Goal: Task Accomplishment & Management: Complete application form

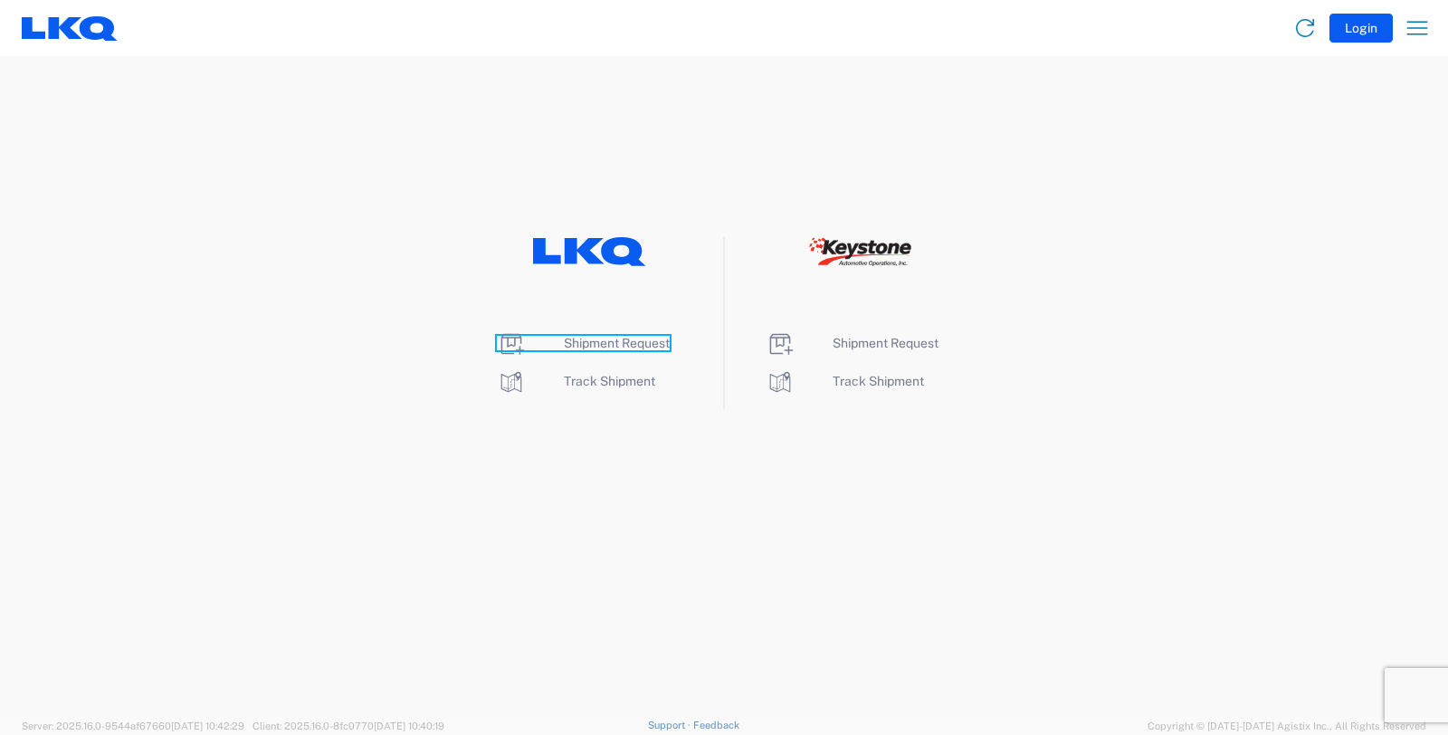
click at [597, 345] on span "Shipment Request" at bounding box center [617, 343] width 106 height 14
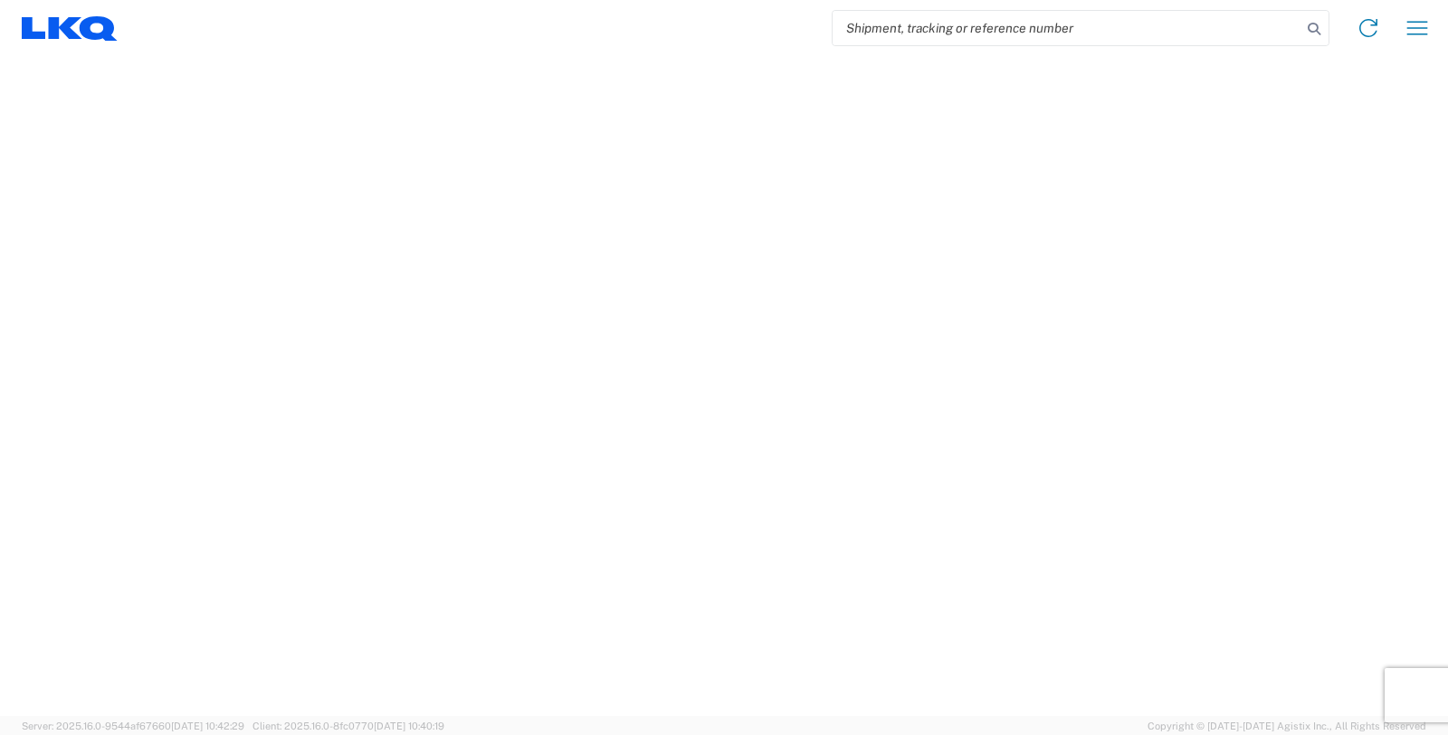
select select "FULL"
select select "LBS"
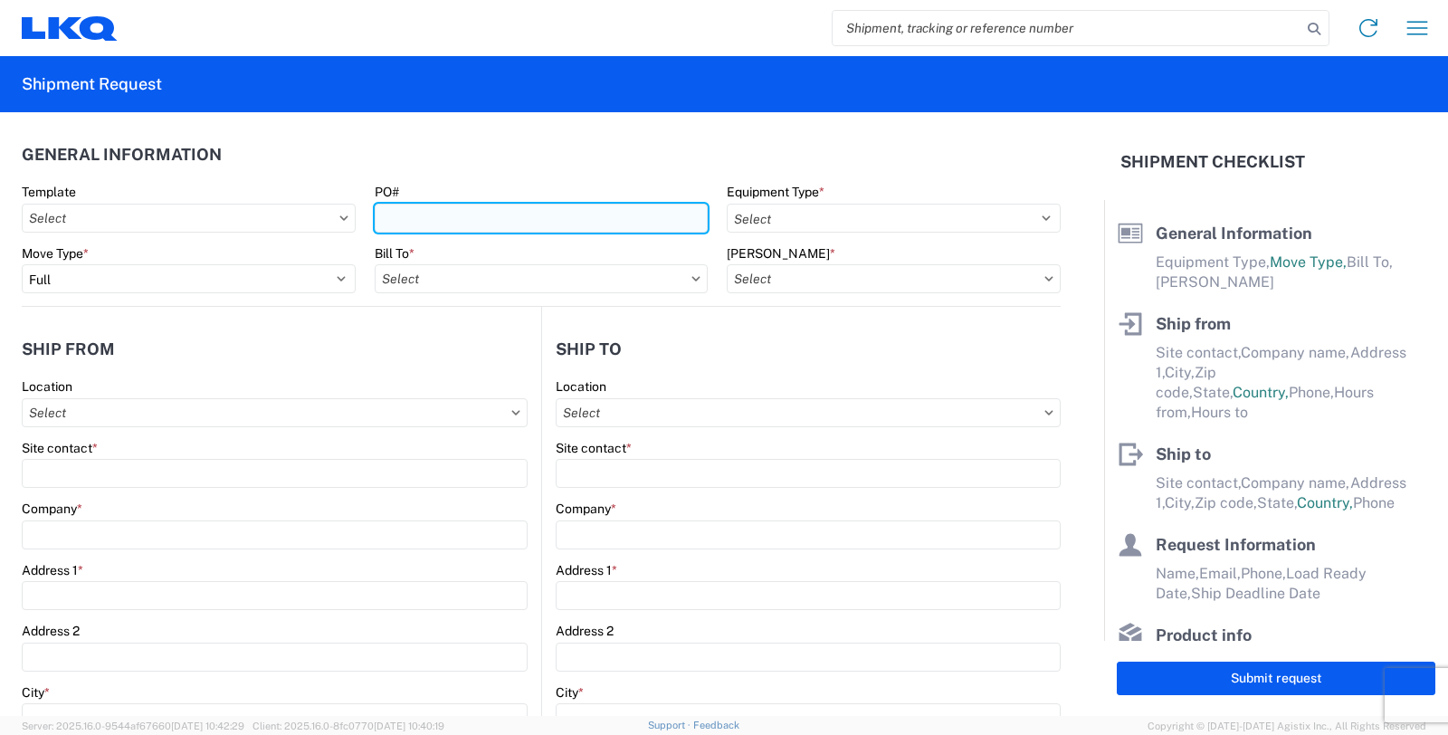
click at [407, 224] on input "PO#" at bounding box center [542, 218] width 334 height 29
type input "GV038272"
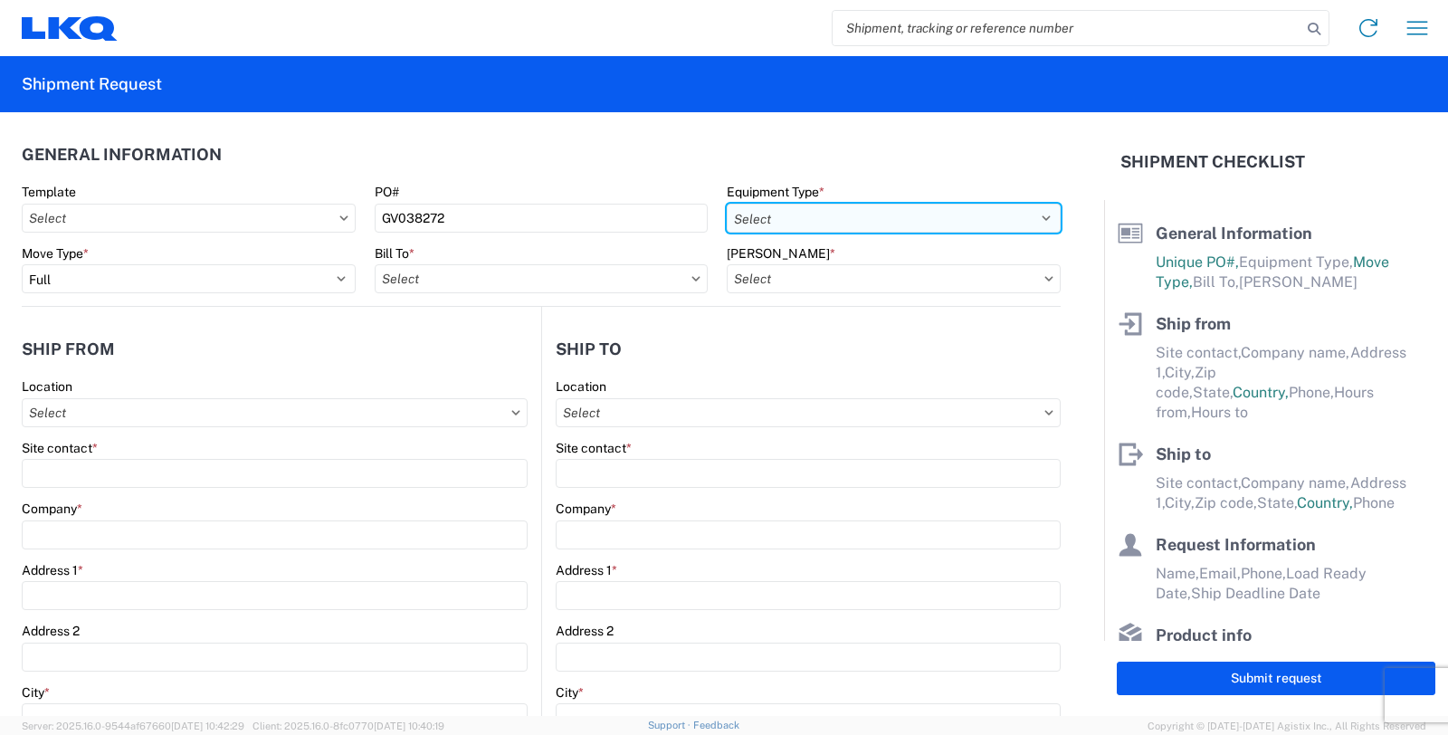
click at [818, 205] on select "Select 53’ Dry Van Flatbed Dropdeck (van) Lowboy (flatbed) Rail" at bounding box center [894, 218] width 334 height 29
select select "STDV"
click at [727, 204] on select "Select 53’ Dry Van Flatbed Dropdeck (van) Lowboy (flatbed) Rail" at bounding box center [894, 218] width 334 height 29
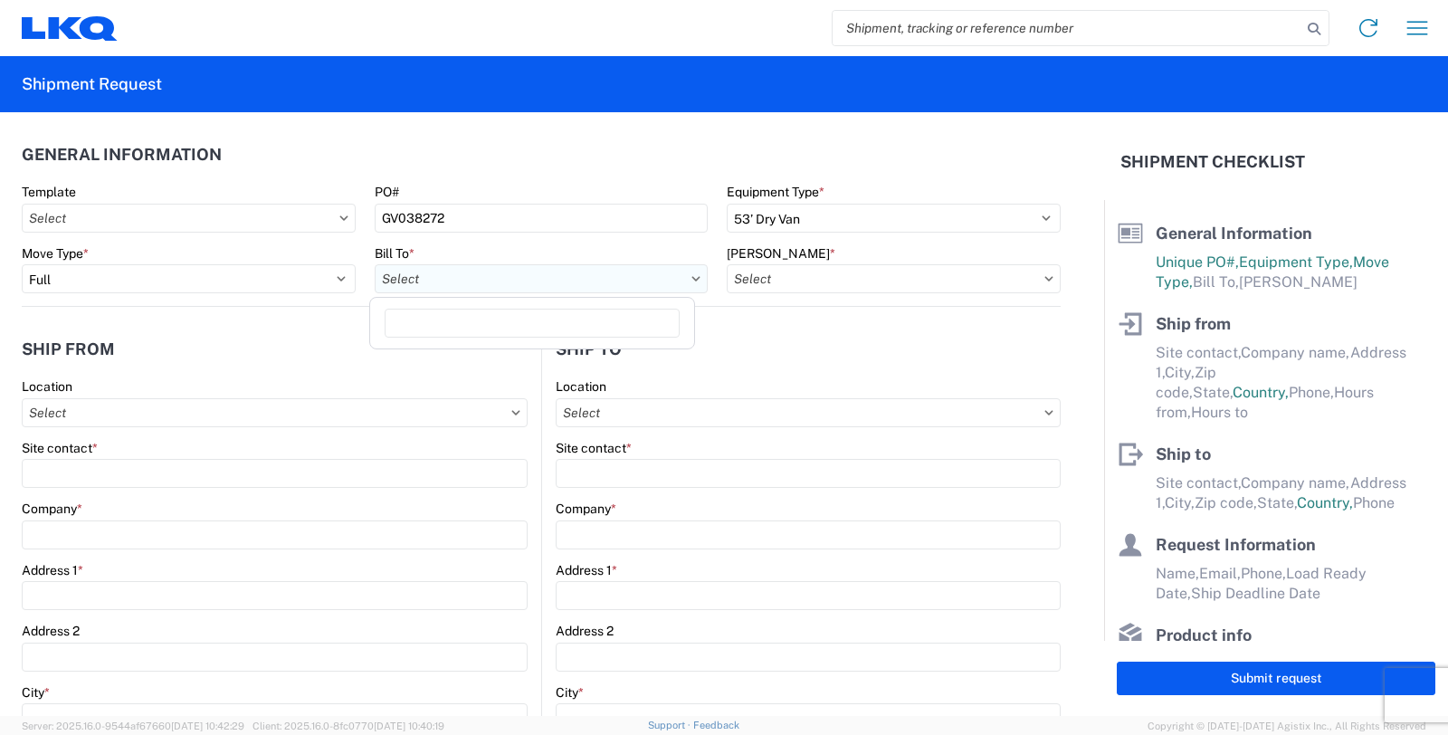
click at [563, 276] on input "Bill To *" at bounding box center [542, 278] width 334 height 29
type input "3115"
click at [570, 357] on div "3115 - Greenville [GEOGRAPHIC_DATA] Inventory Recovery" at bounding box center [550, 359] width 353 height 29
type input "3115 - Greenville [GEOGRAPHIC_DATA] Inventory Recovery"
click at [825, 274] on input "[PERSON_NAME] *" at bounding box center [894, 278] width 334 height 29
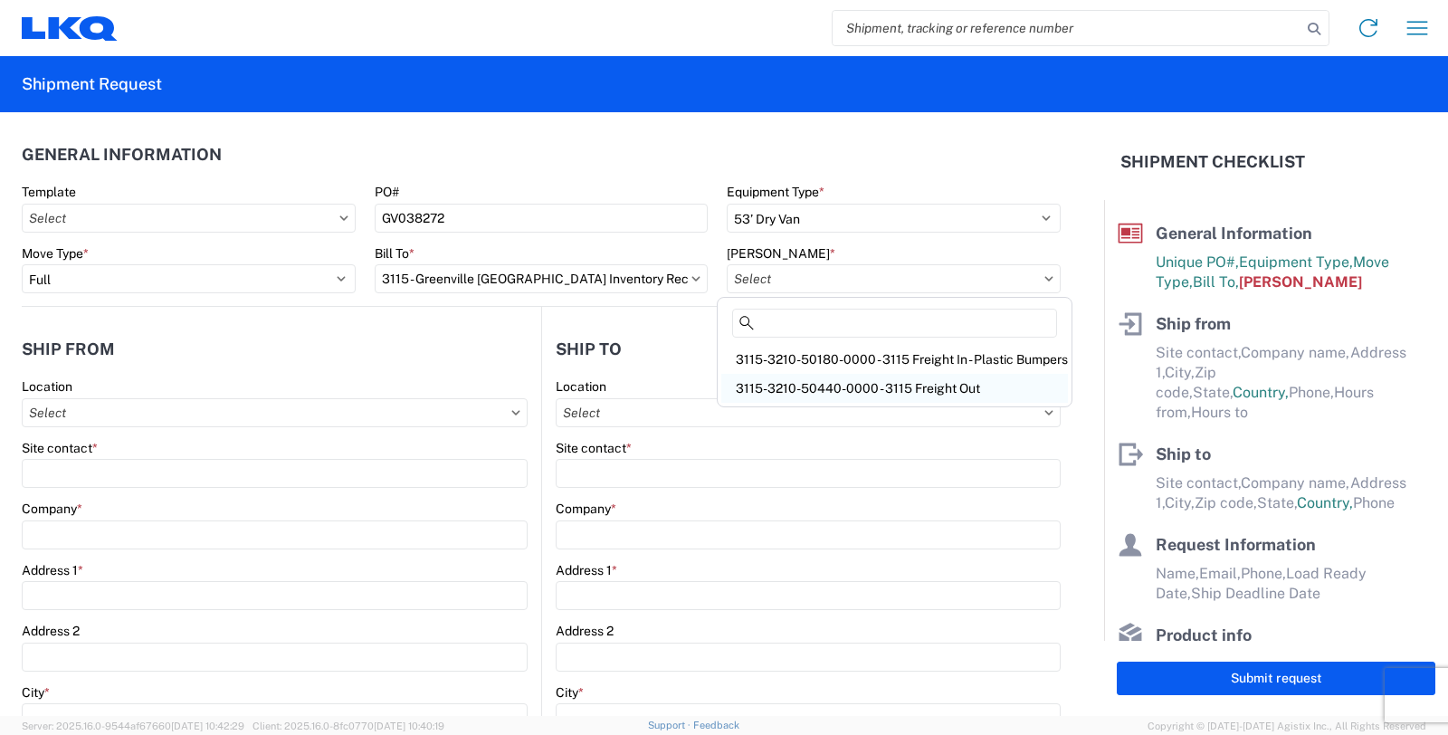
click at [826, 394] on div "3115-3210-50440-0000 - 3115 Freight Out" at bounding box center [894, 388] width 347 height 29
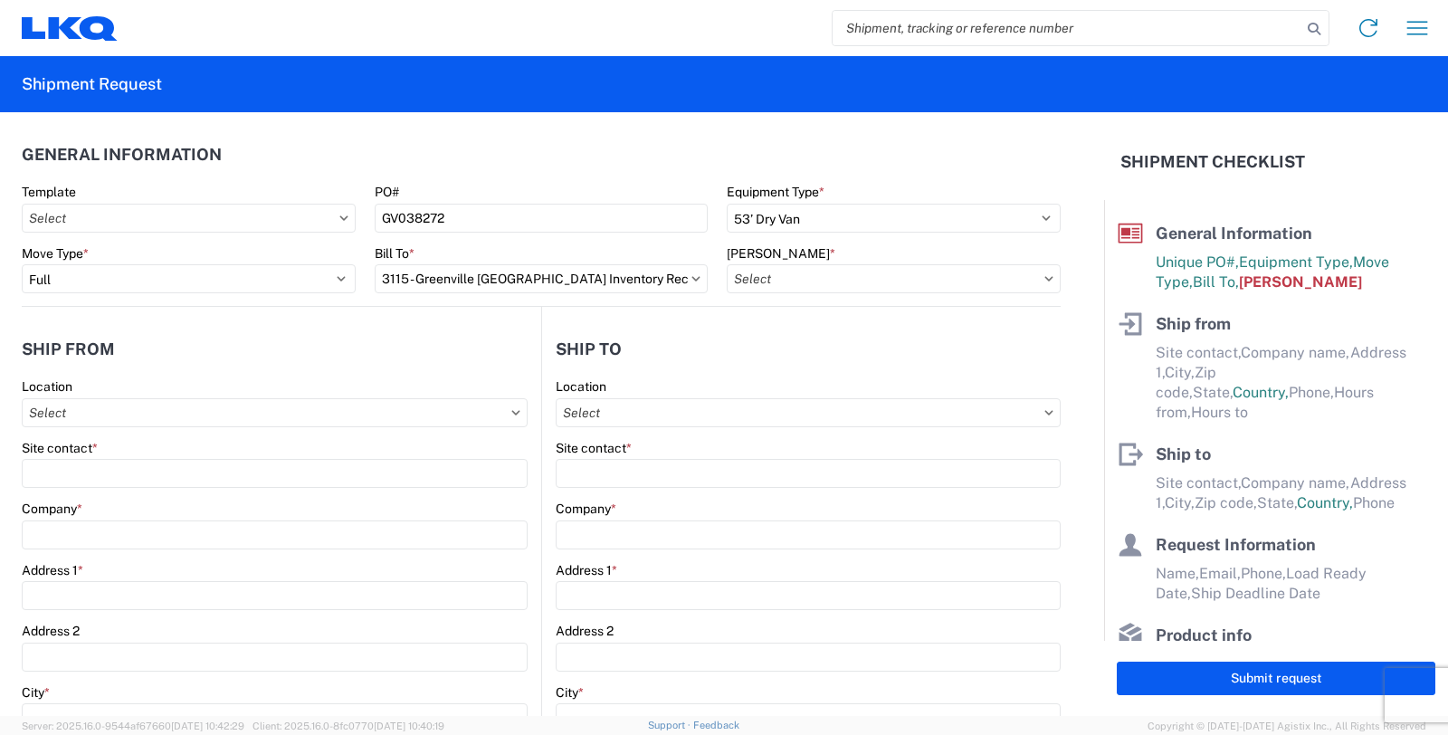
type input "3115-3210-50440-0000 - 3115 Freight Out"
click at [228, 409] on input "Location" at bounding box center [275, 412] width 506 height 29
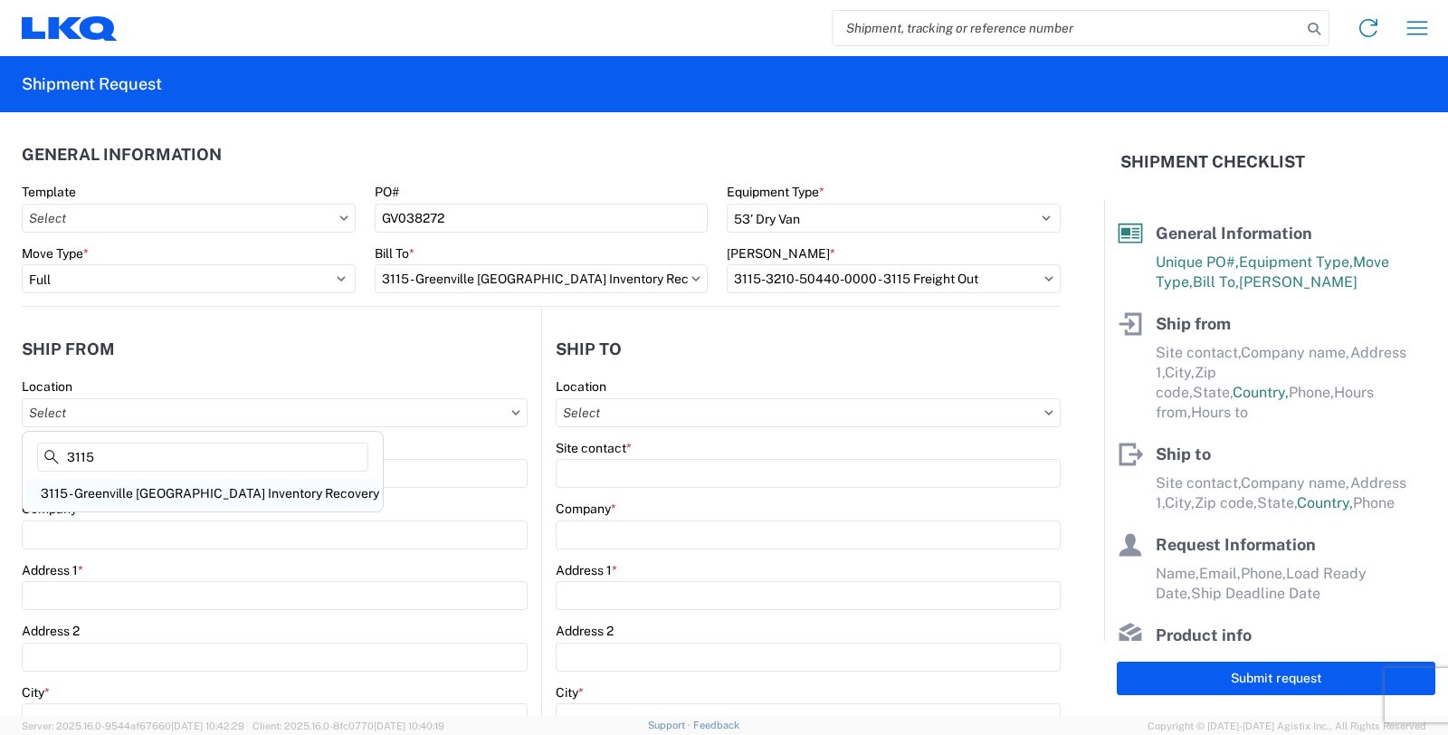
type input "3115"
click at [205, 489] on div "3115 - Greenville [GEOGRAPHIC_DATA] Inventory Recovery" at bounding box center [202, 493] width 353 height 29
type input "3115 - Greenville [GEOGRAPHIC_DATA] Inventory Recovery"
type input "LKQ Corporation"
type input "[STREET_ADDRESS][PERSON_NAME]"
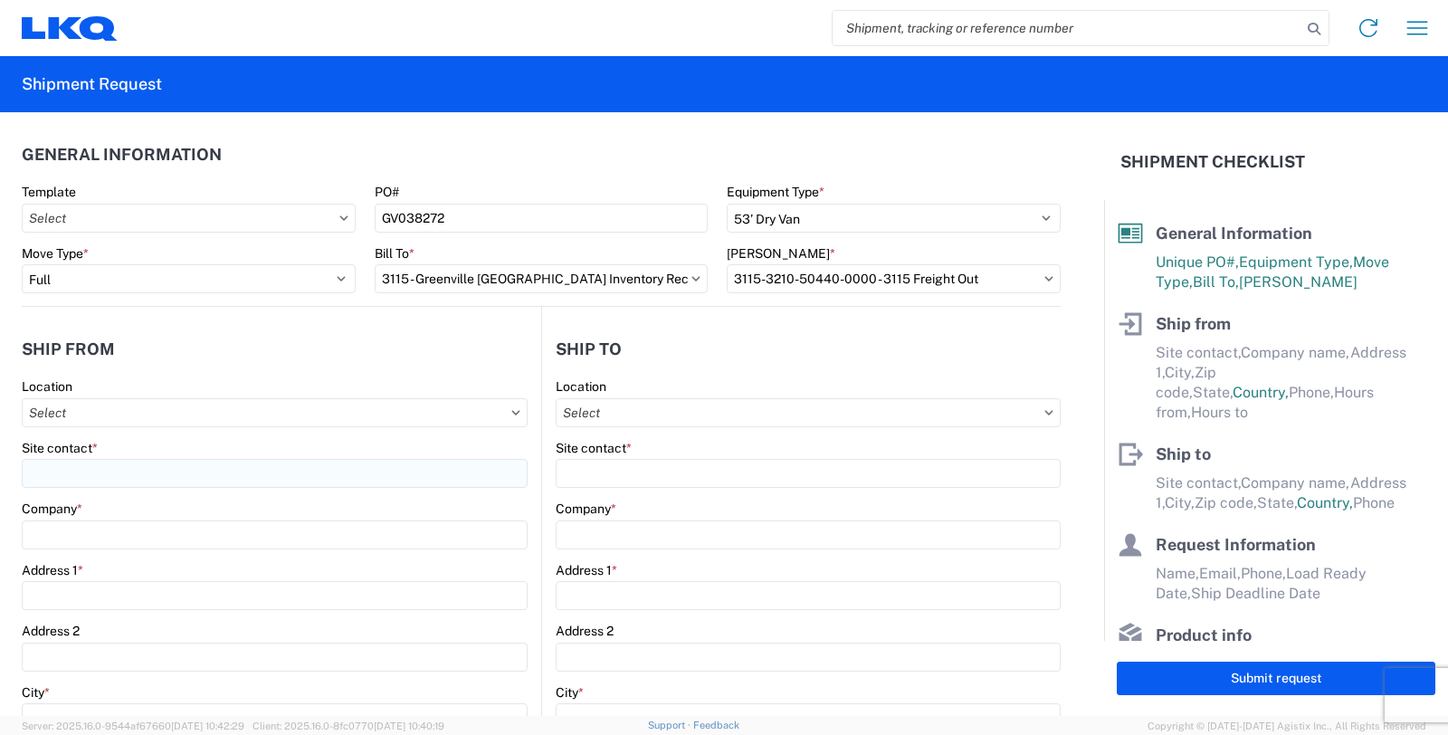
type input "[GEOGRAPHIC_DATA]"
type input "48838"
select select "MI"
select select "US"
type input "06:00"
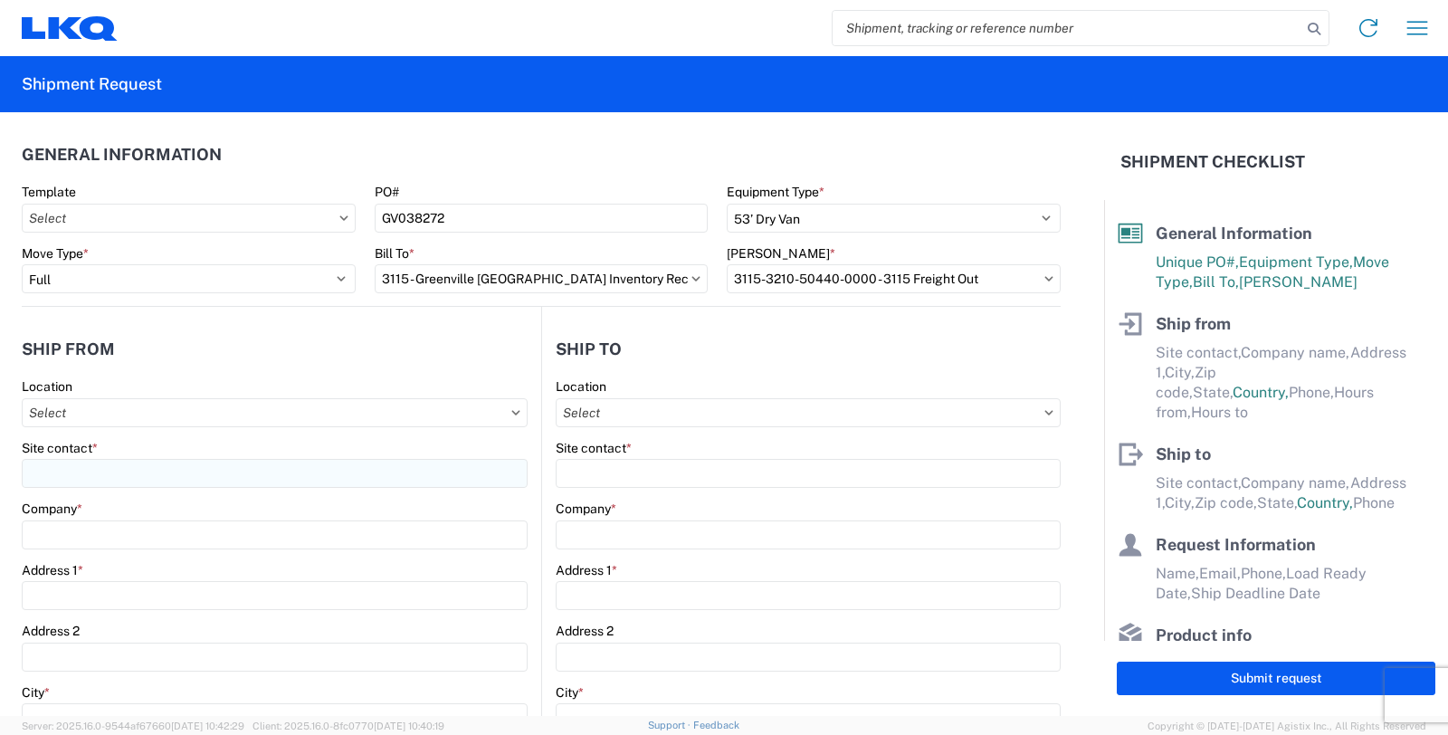
type input "14:30"
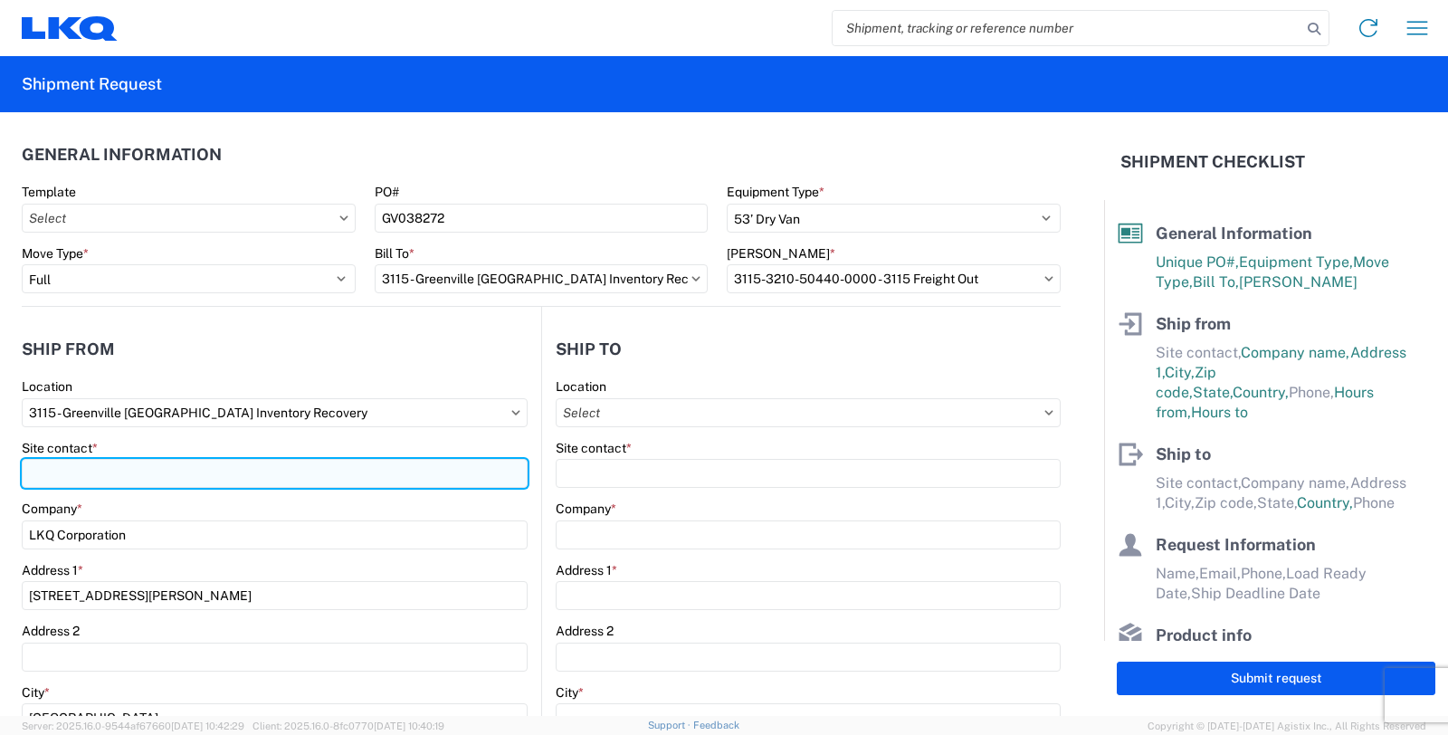
click at [163, 466] on input "Site contact *" at bounding box center [275, 473] width 506 height 29
type input "[PERSON_NAME]"
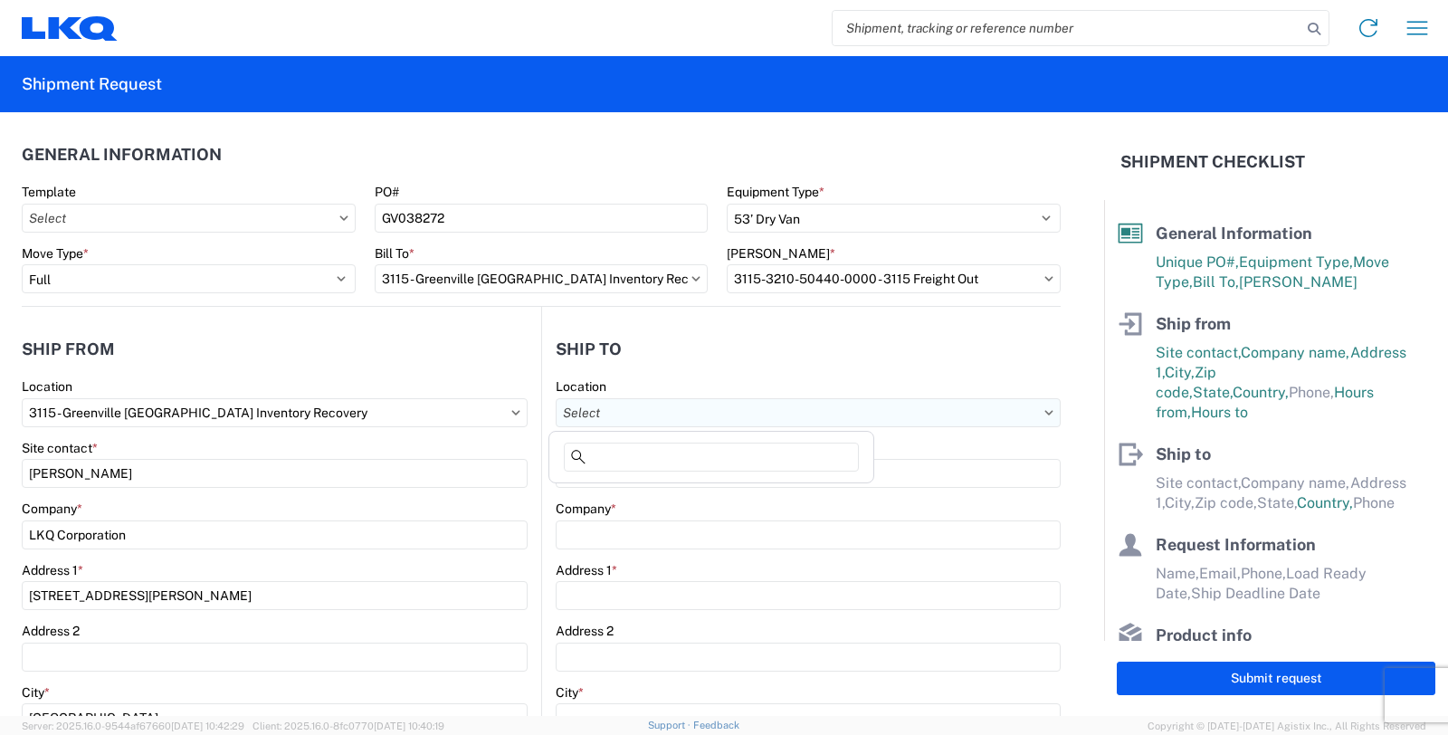
click at [767, 407] on input "Location" at bounding box center [808, 412] width 505 height 29
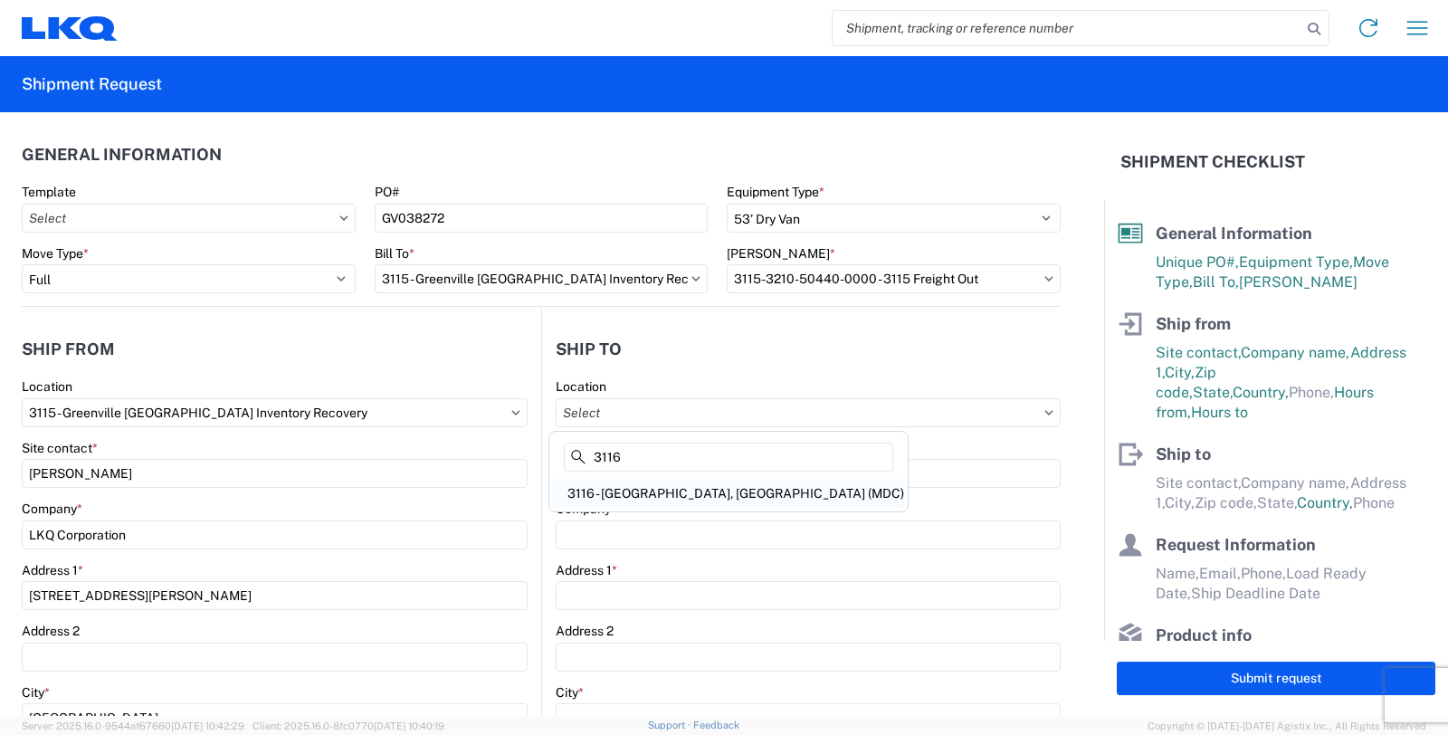
type input "3116"
click at [724, 491] on div "3116 - [GEOGRAPHIC_DATA], [GEOGRAPHIC_DATA] (MDC)" at bounding box center [728, 493] width 351 height 29
type input "3116 - [GEOGRAPHIC_DATA], [GEOGRAPHIC_DATA] (MDC)"
type input "[DEMOGRAPHIC_DATA][PERSON_NAME]"
type input "LKQ Corporation"
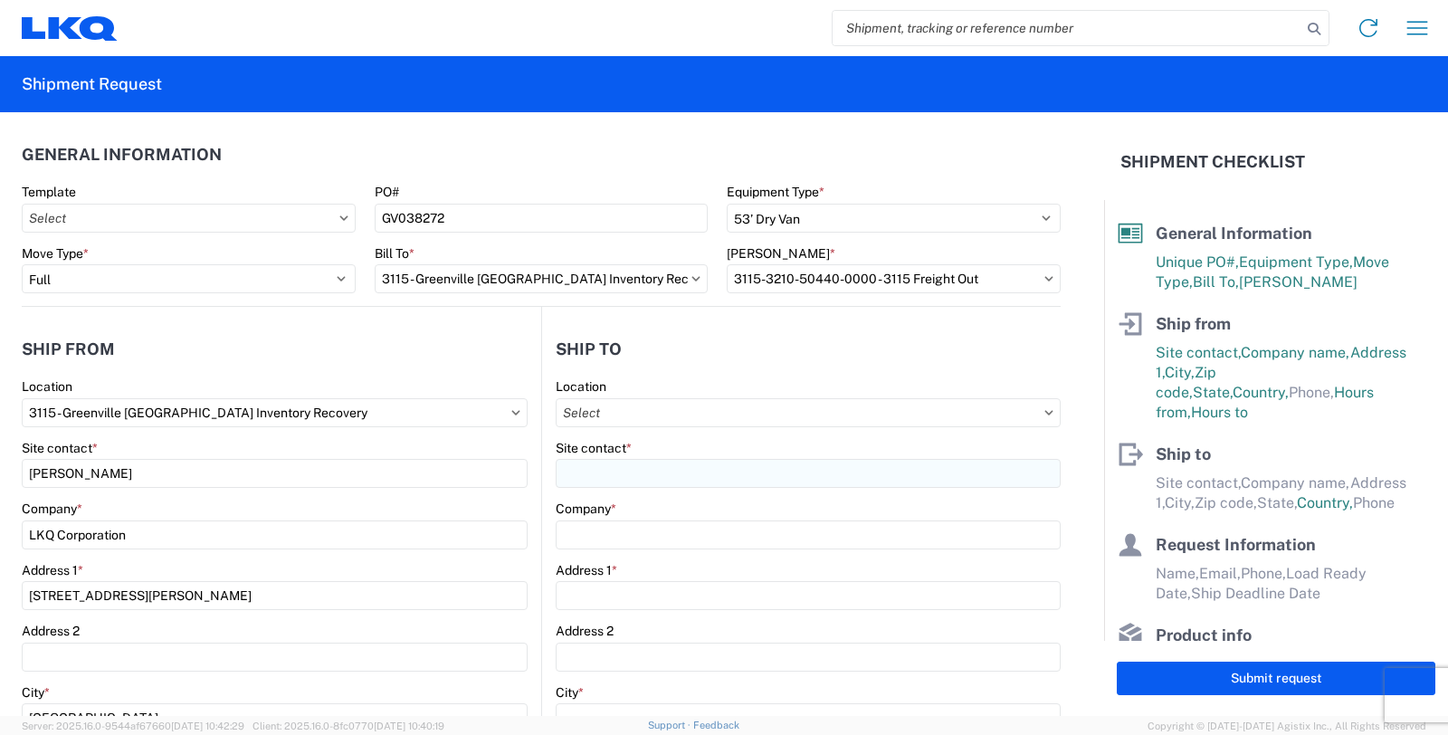
type input "[STREET_ADDRESS]"
type input "[GEOGRAPHIC_DATA]"
type input "49508"
type input "[PERSON_NAME][EMAIL_ADDRESS][DOMAIN_NAME]"
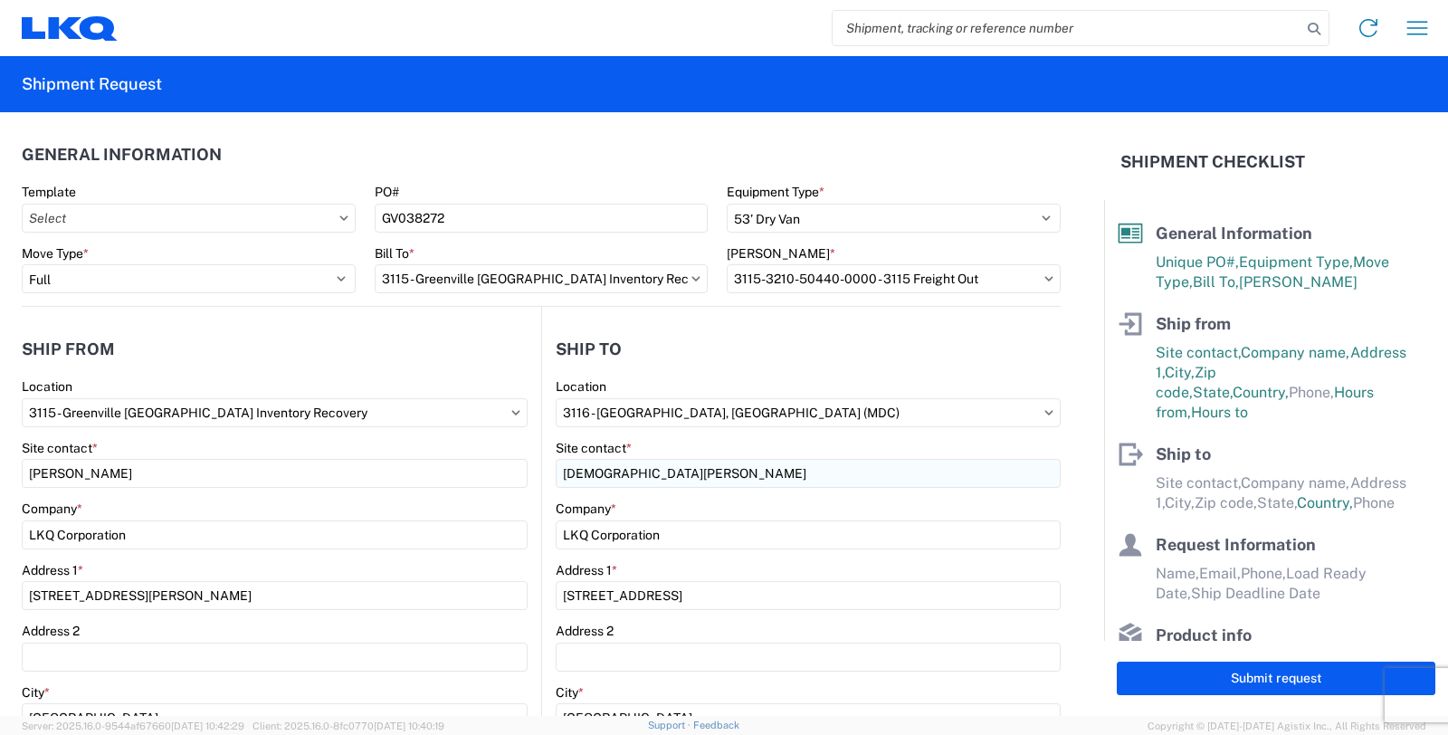
select select "US"
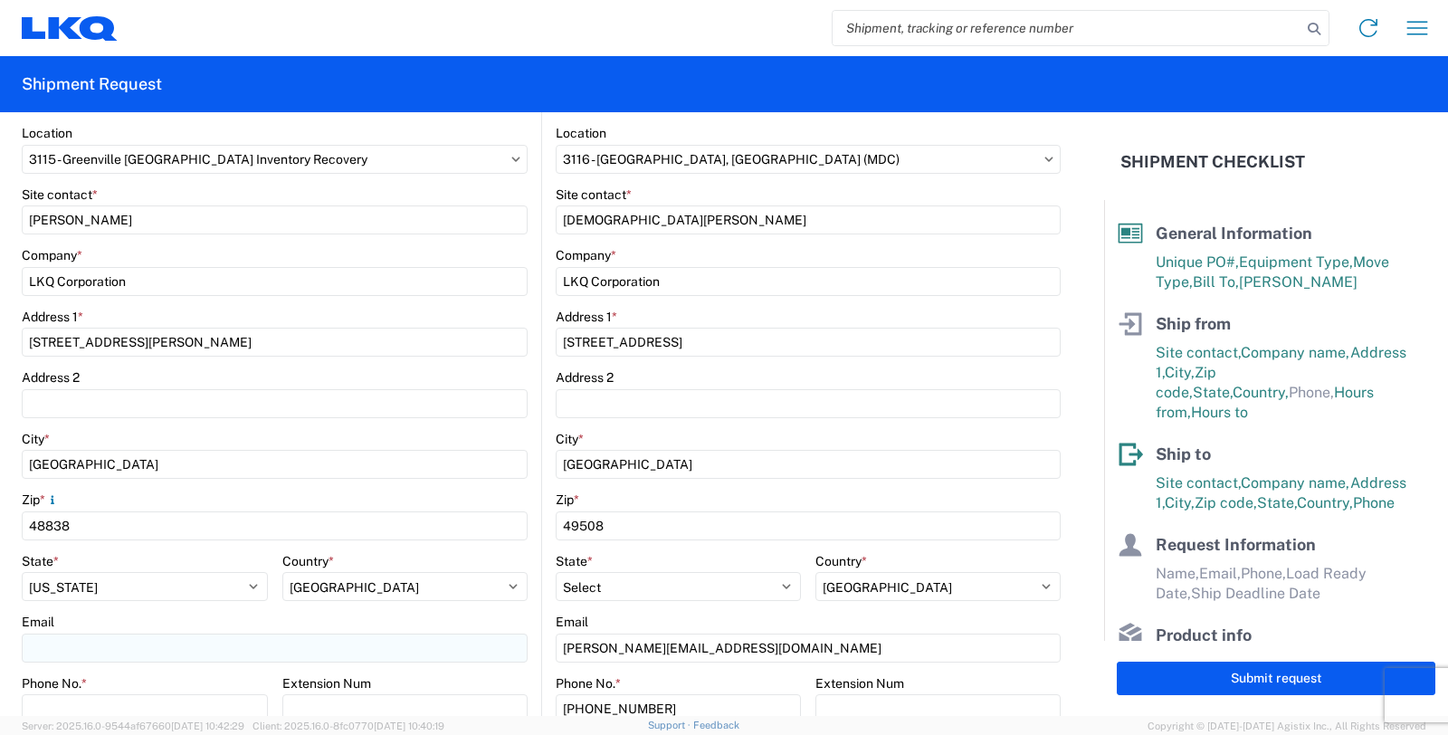
scroll to position [301, 0]
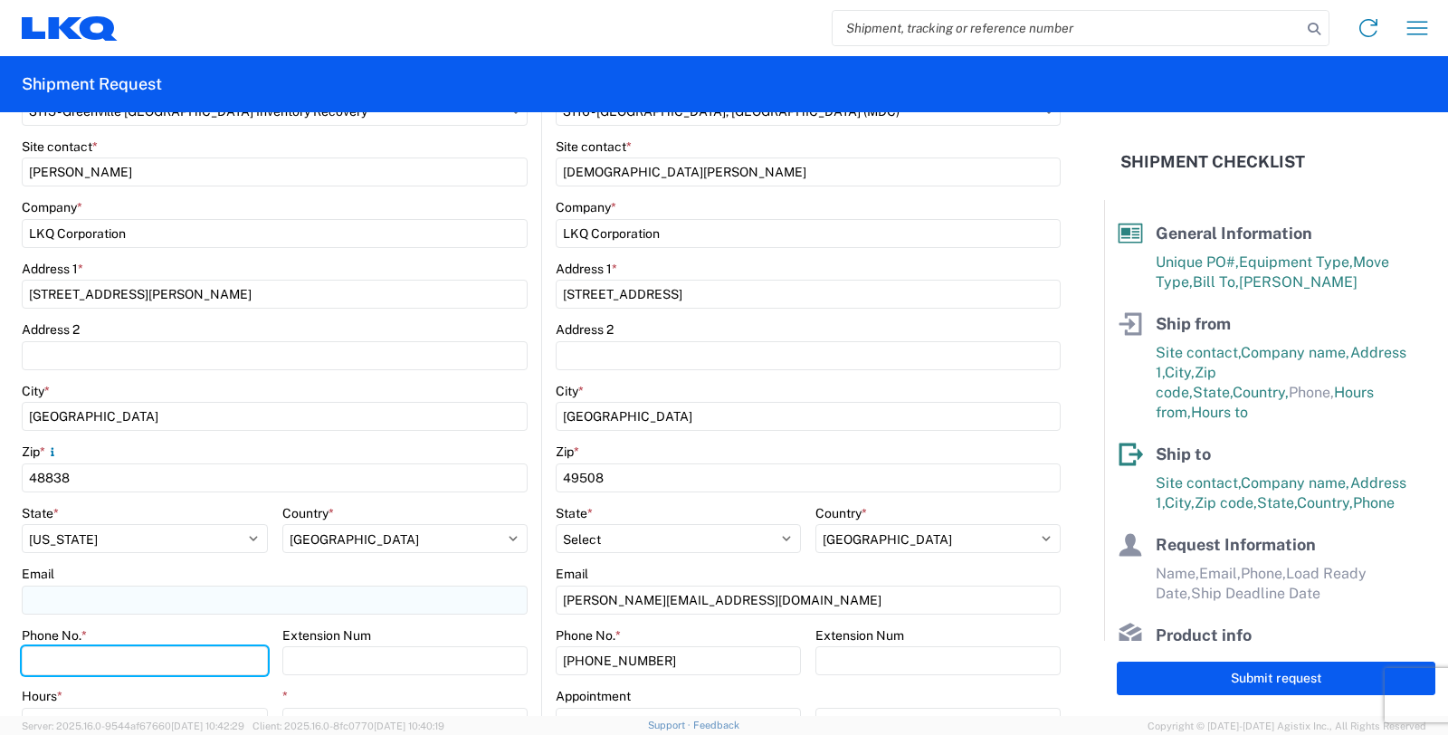
drag, startPoint x: 47, startPoint y: 656, endPoint x: 58, endPoint y: 602, distance: 55.4
click at [47, 656] on input "Phone No. *" at bounding box center [145, 660] width 246 height 29
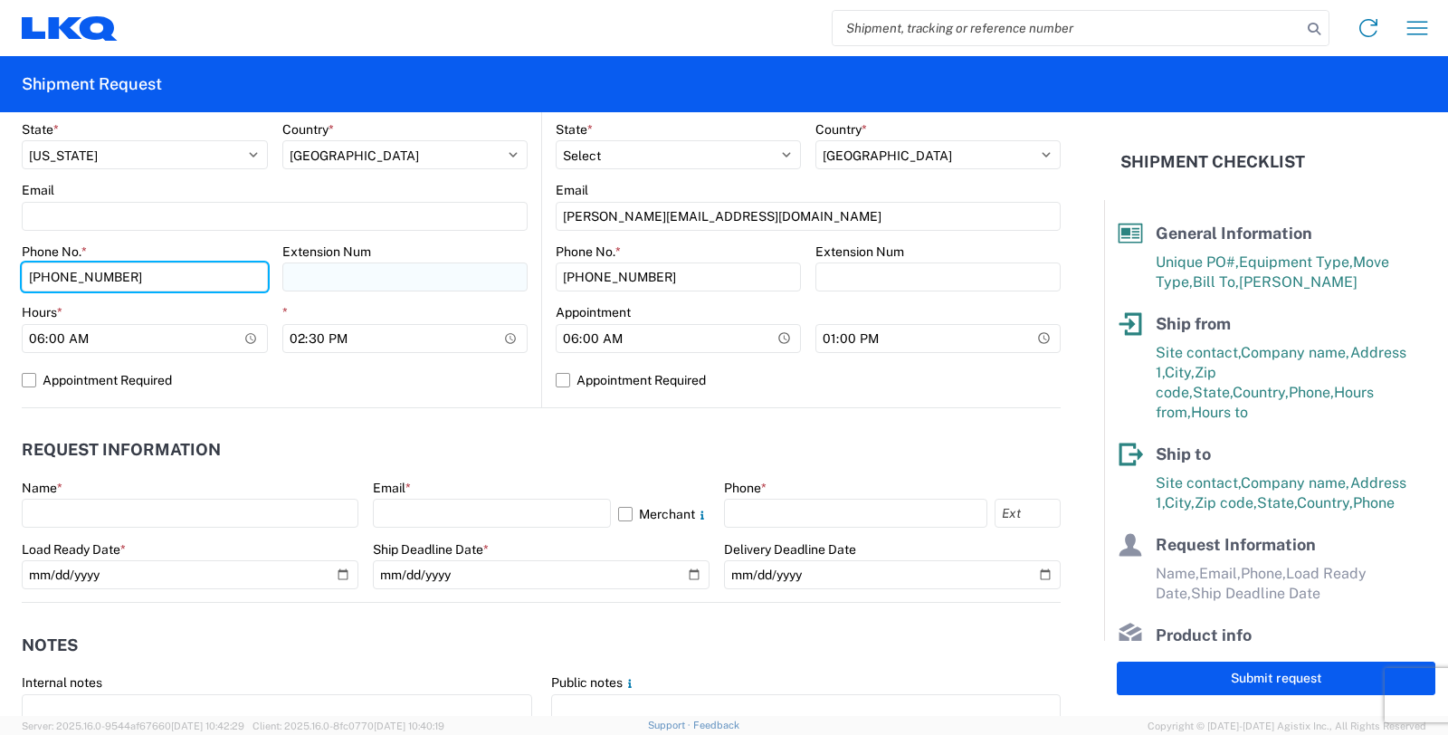
scroll to position [703, 0]
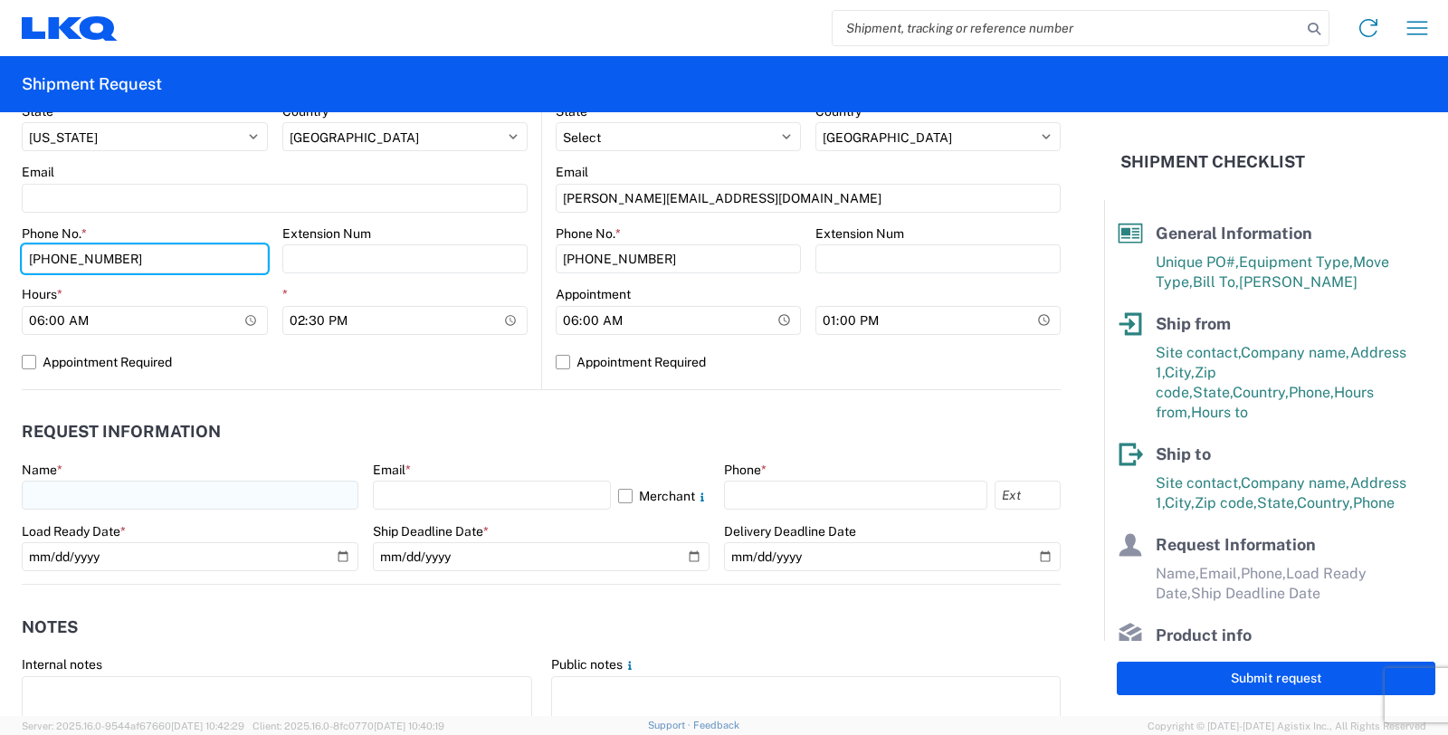
type input "[PHONE_NUMBER]"
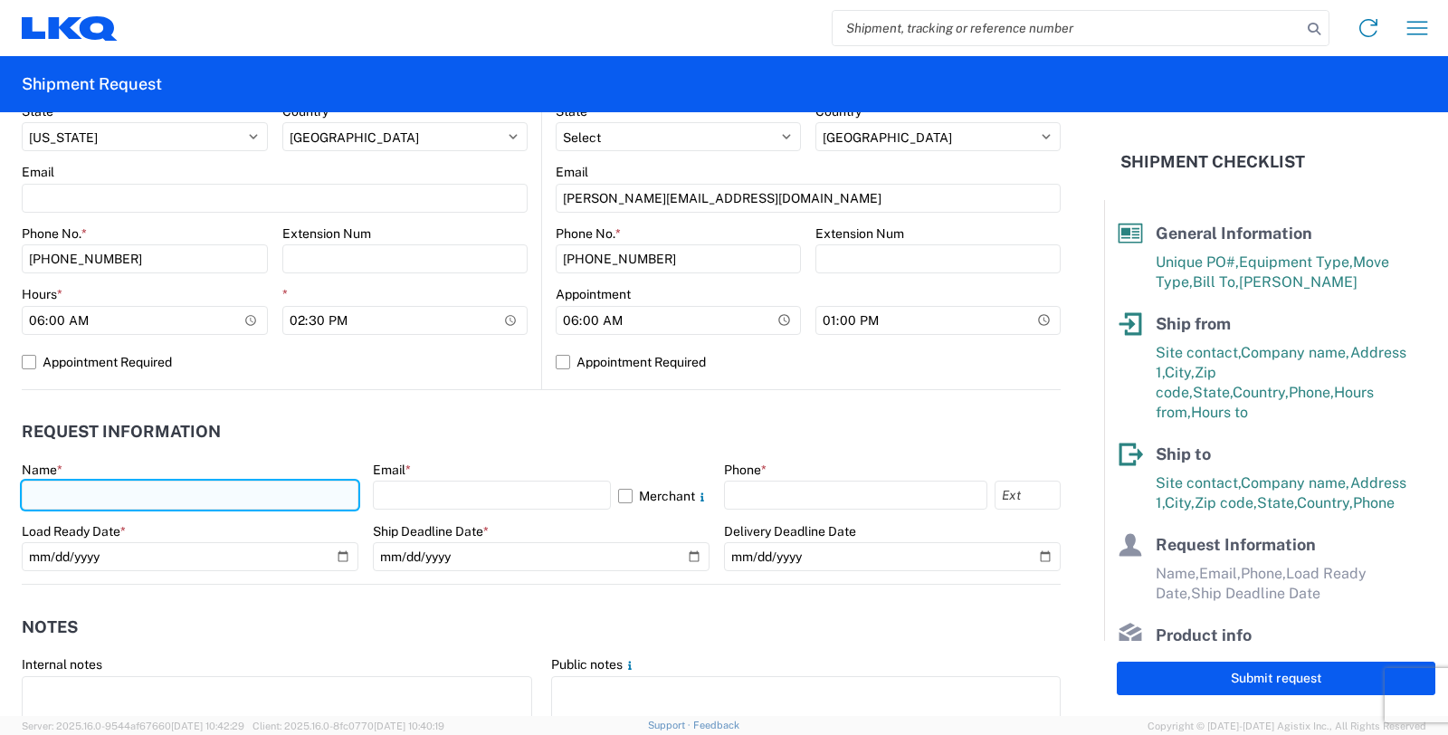
click at [160, 498] on input "text" at bounding box center [190, 495] width 337 height 29
type input "[PERSON_NAME]"
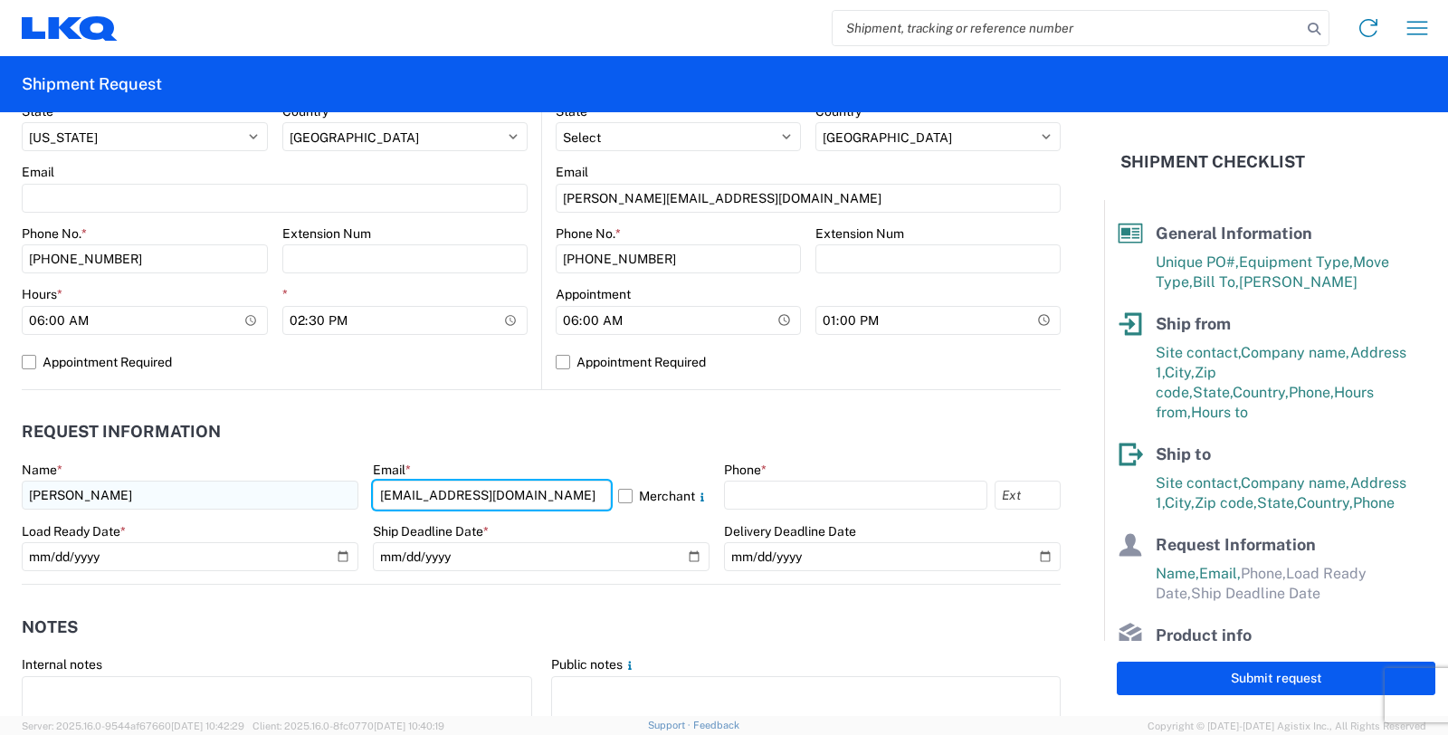
type input "[EMAIL_ADDRESS][DOMAIN_NAME]"
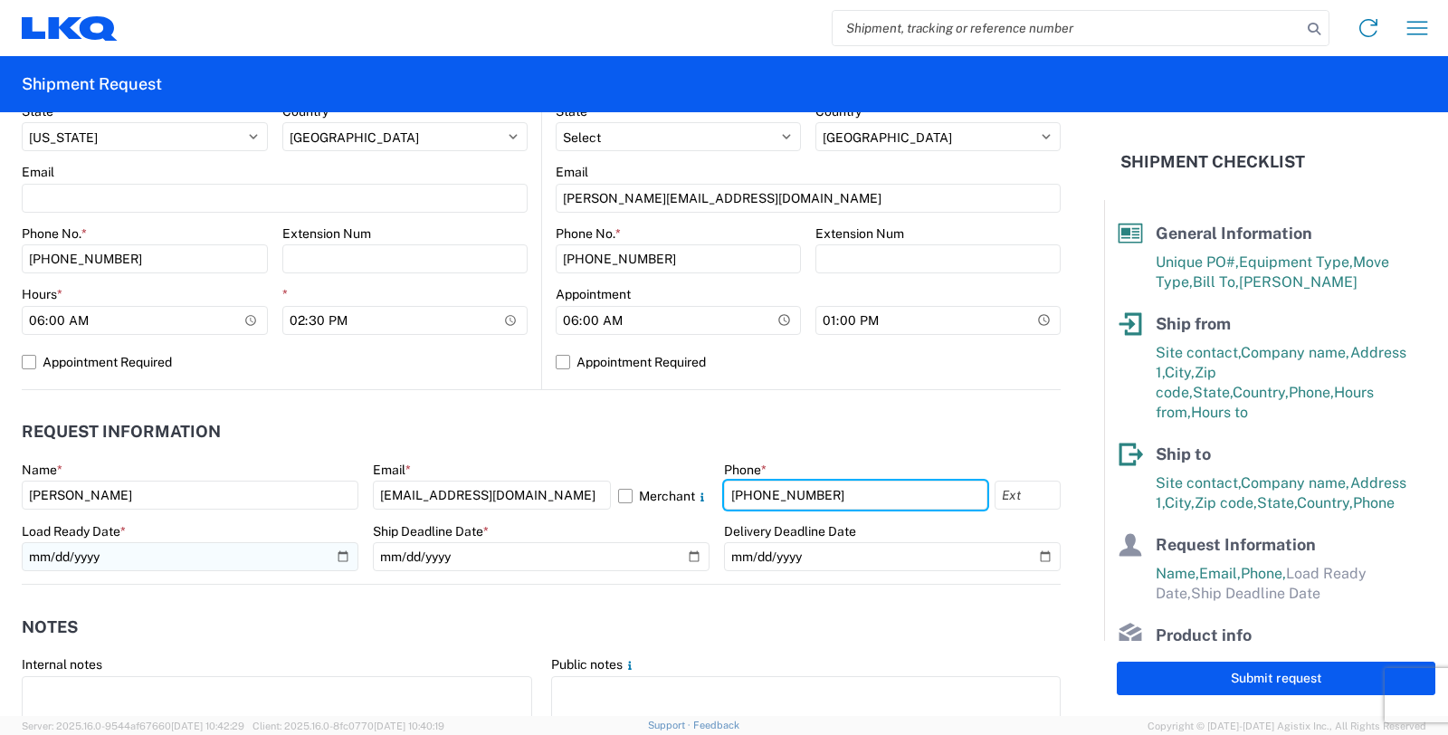
type input "[PHONE_NUMBER]"
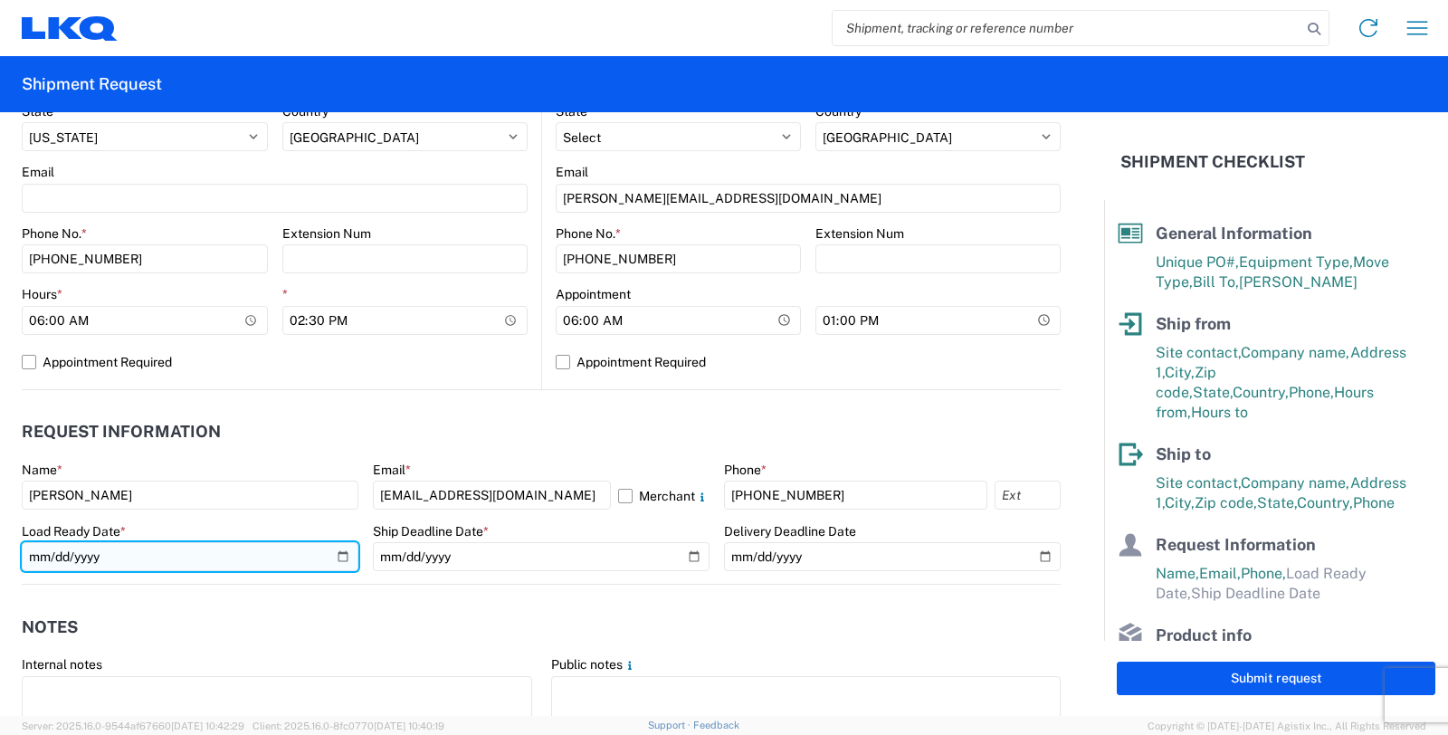
click at [337, 555] on input "date" at bounding box center [190, 556] width 337 height 29
type input "[DATE]"
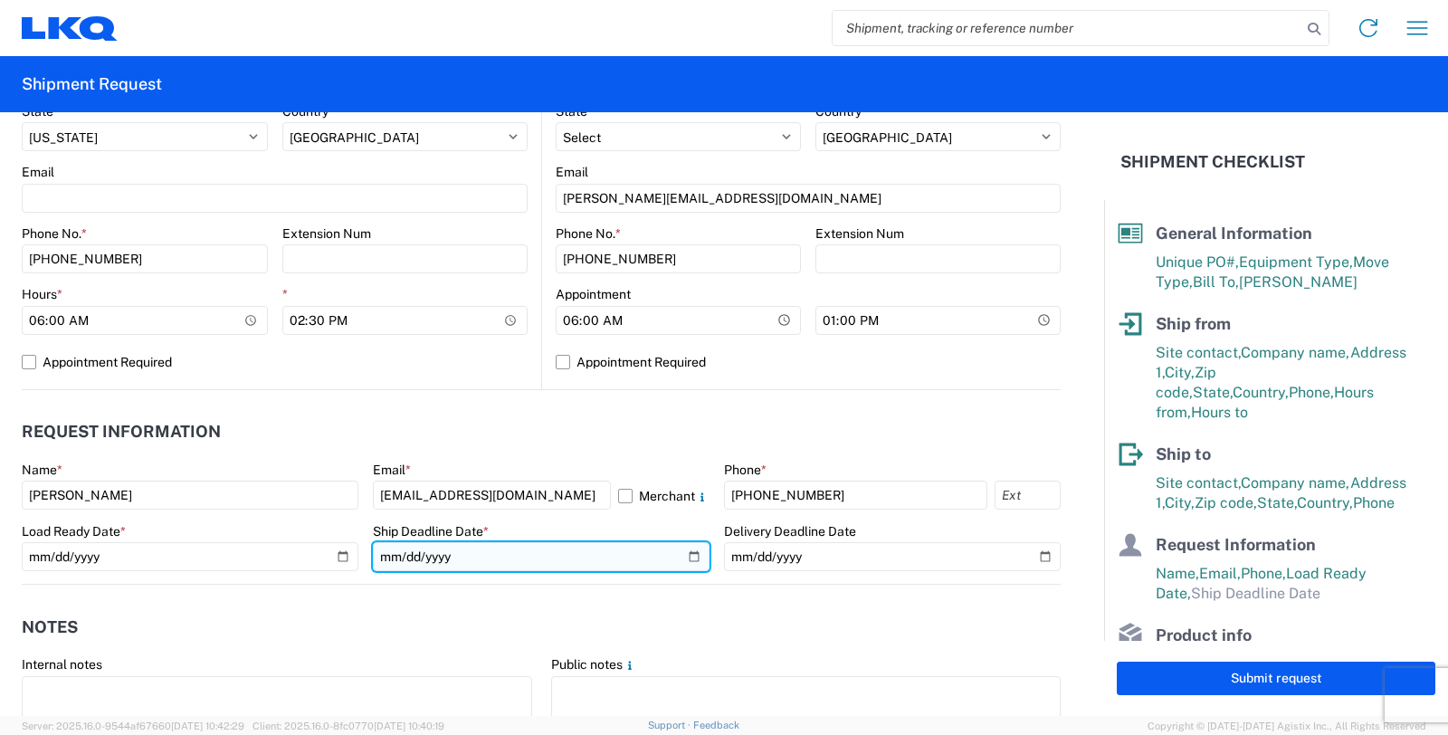
click at [576, 561] on input "date" at bounding box center [541, 556] width 337 height 29
click at [676, 556] on input "date" at bounding box center [541, 556] width 337 height 29
type input "[DATE]"
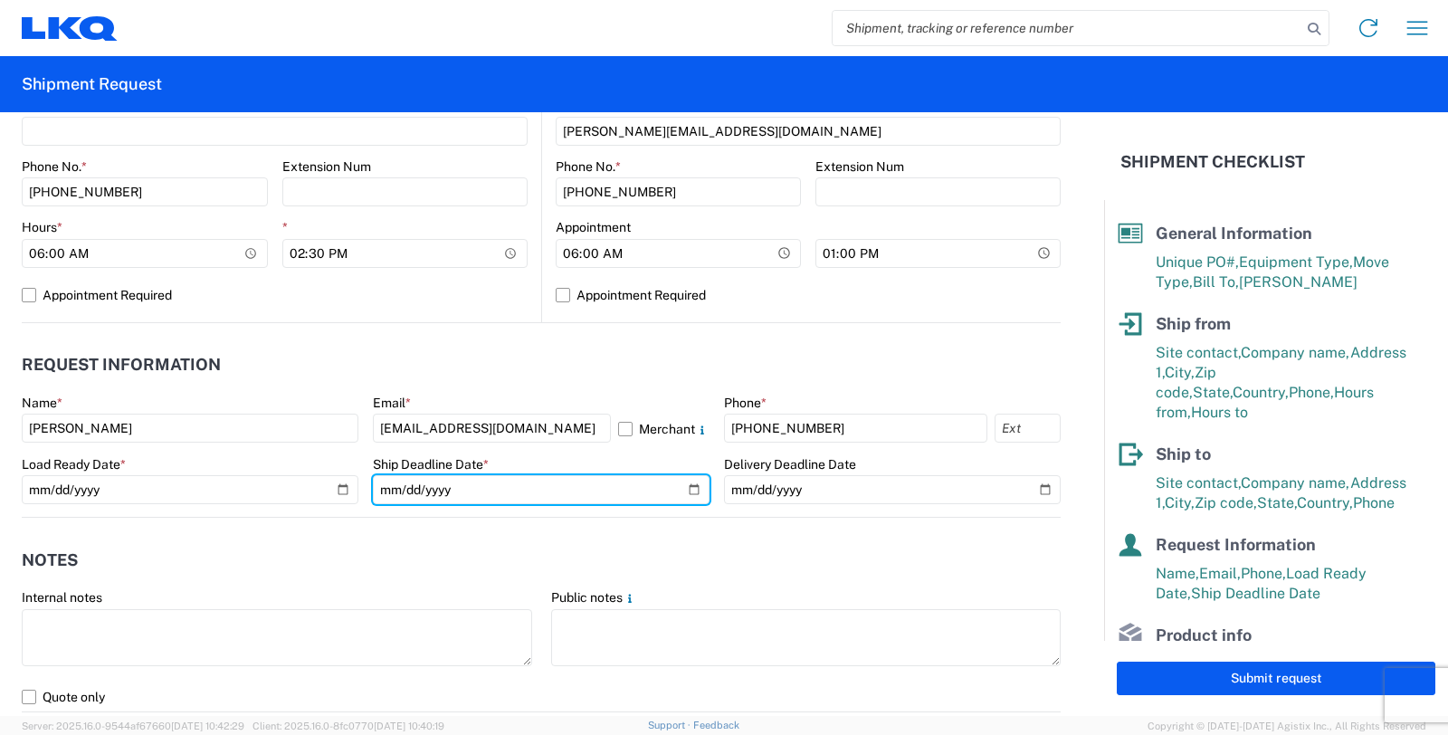
scroll to position [1005, 0]
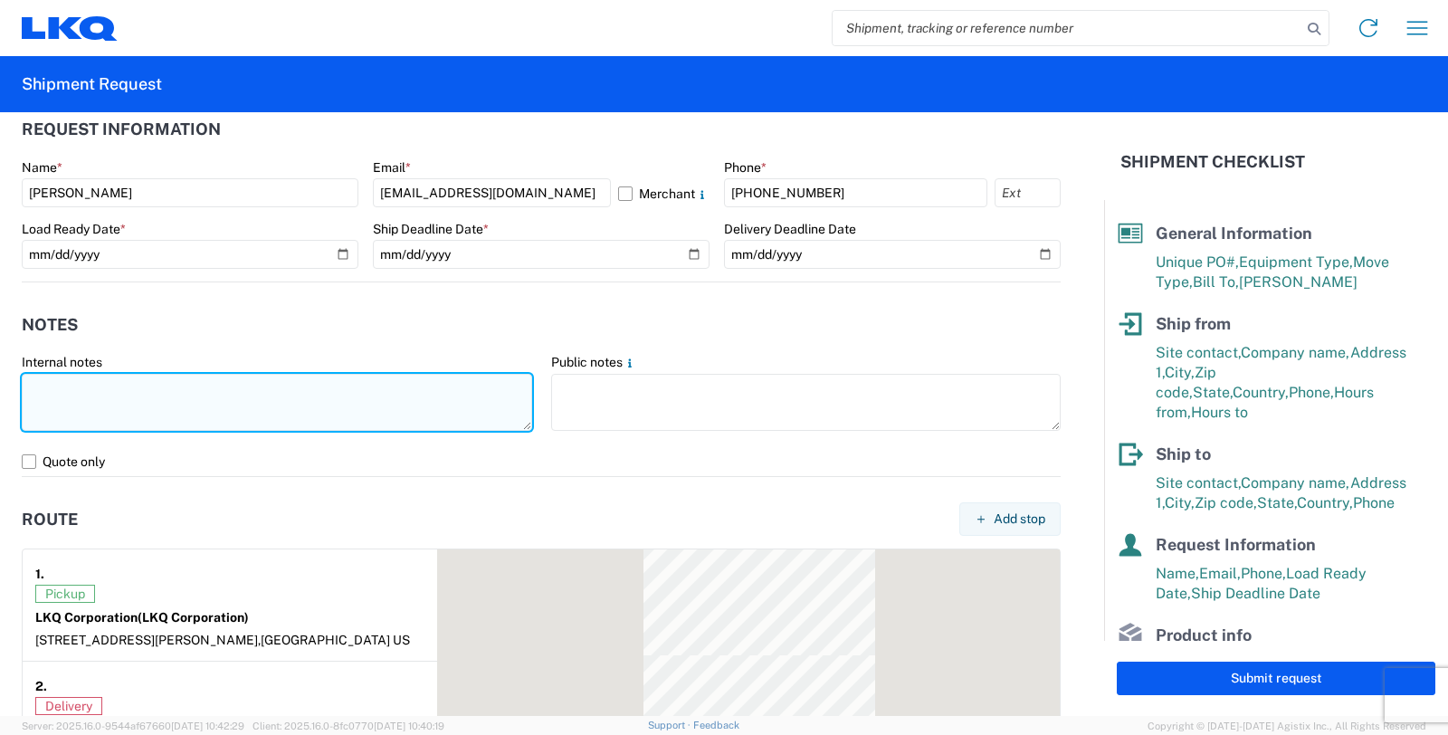
click at [100, 392] on textarea at bounding box center [277, 402] width 510 height 57
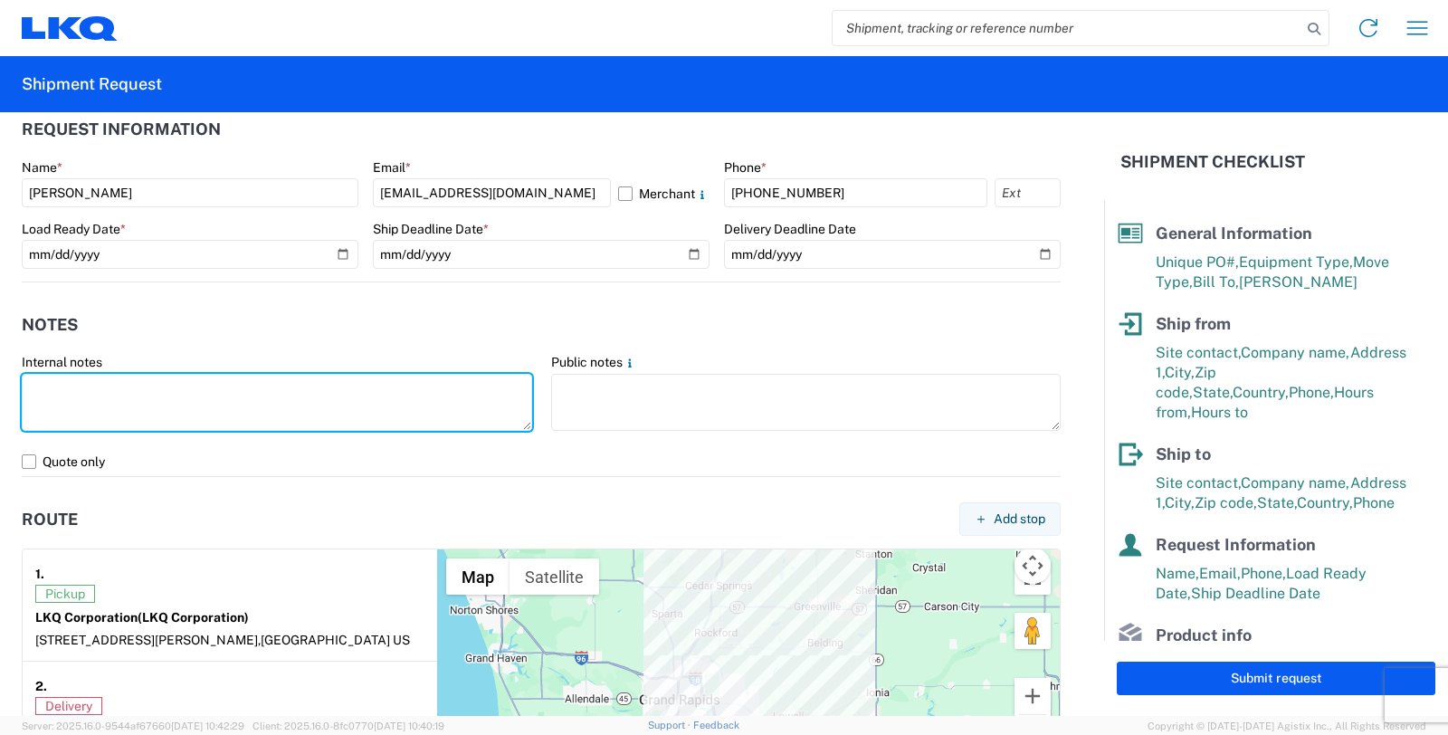
paste textarea "The staged/loaded trailer belongs to Omni. Please assign the load to this carri…"
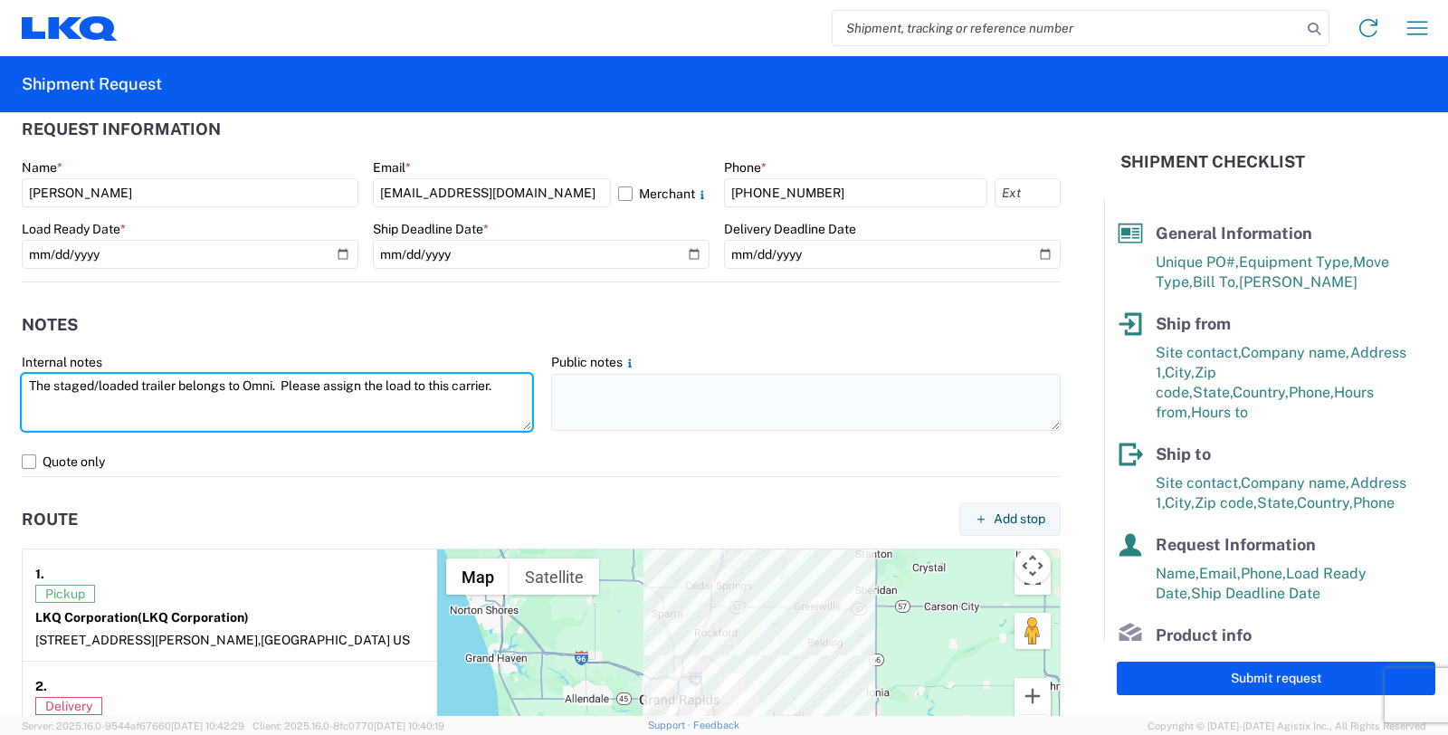
type textarea "The staged/loaded trailer belongs to Omni. Please assign the load to this carri…"
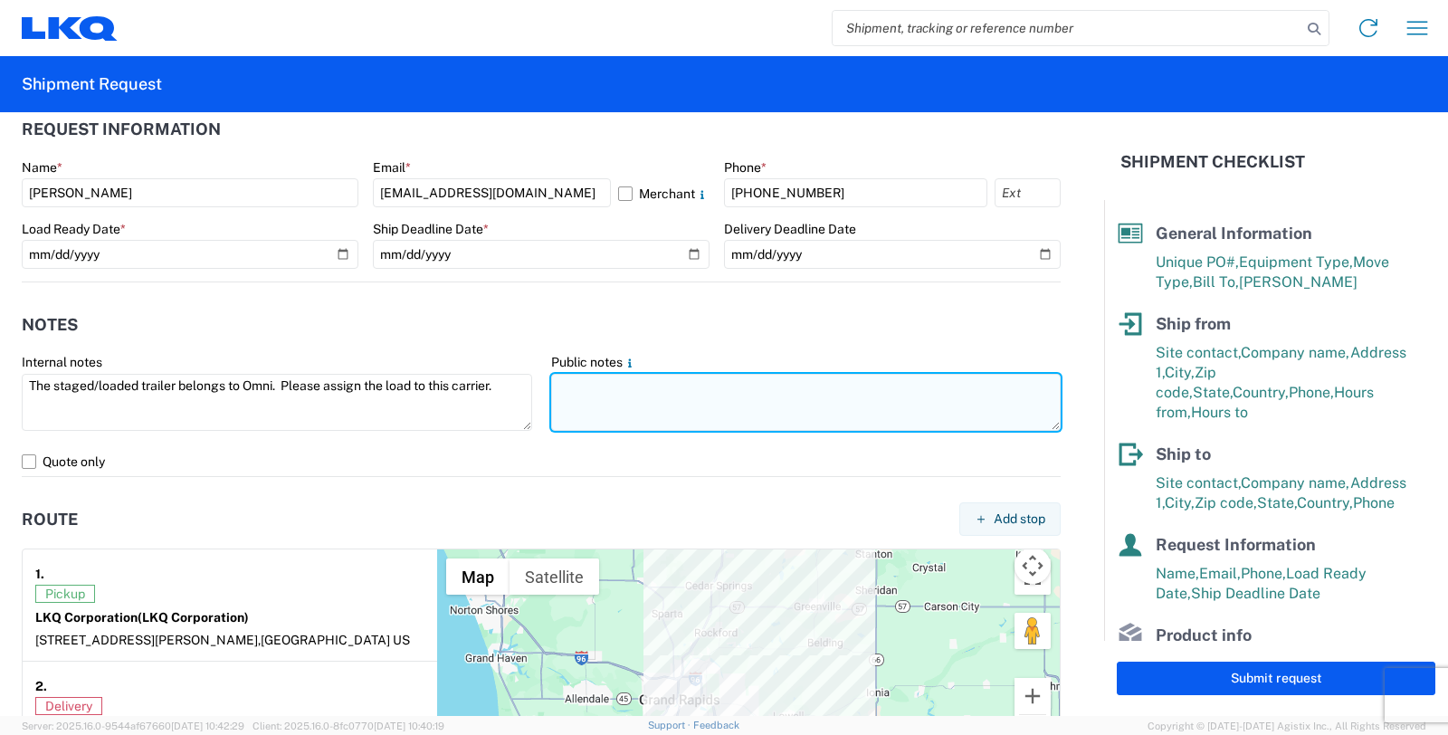
click at [577, 390] on textarea at bounding box center [806, 402] width 510 height 57
paste textarea "Please bring an empty trailer to swap with this trailer # XXXXXX"
click at [902, 376] on textarea "Please bring an empty trailer to swap with this trailer # XXXXXX" at bounding box center [806, 402] width 510 height 57
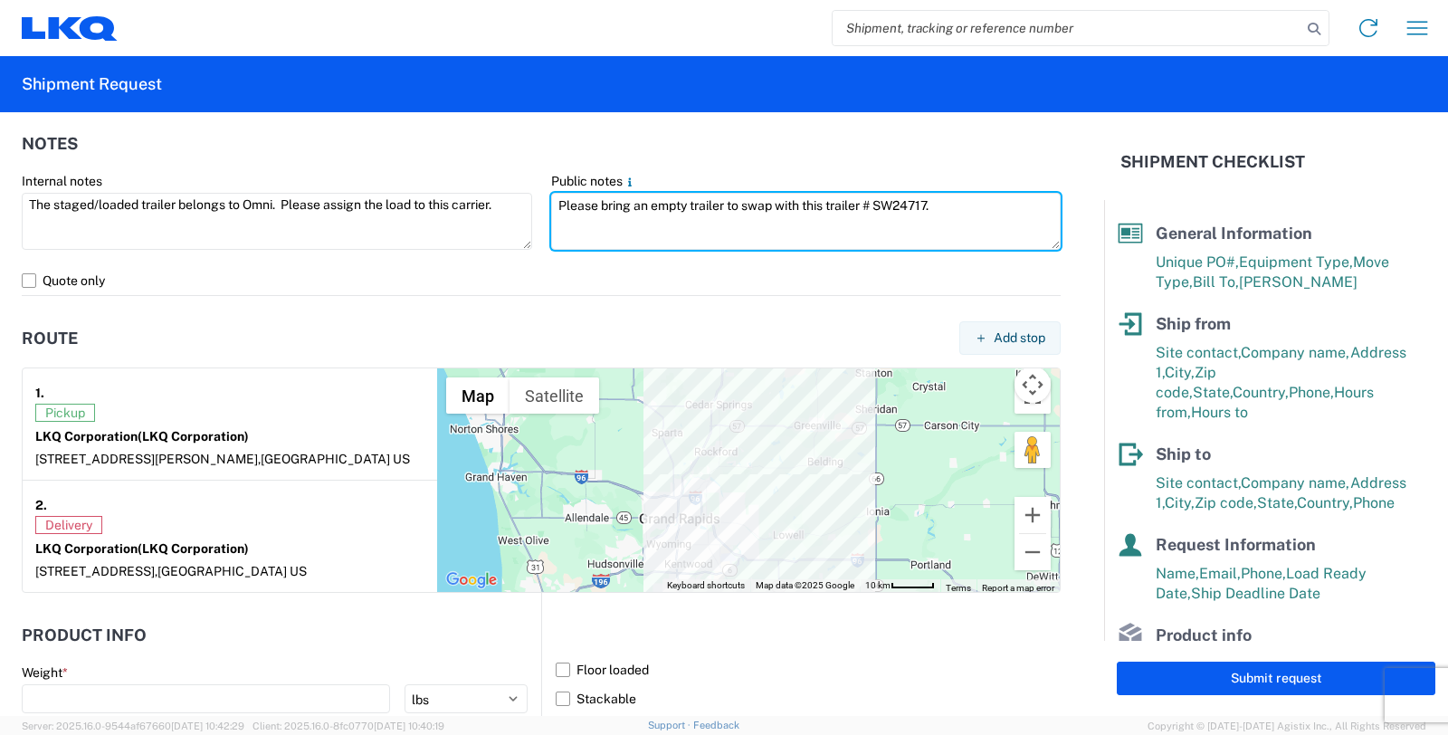
scroll to position [1307, 0]
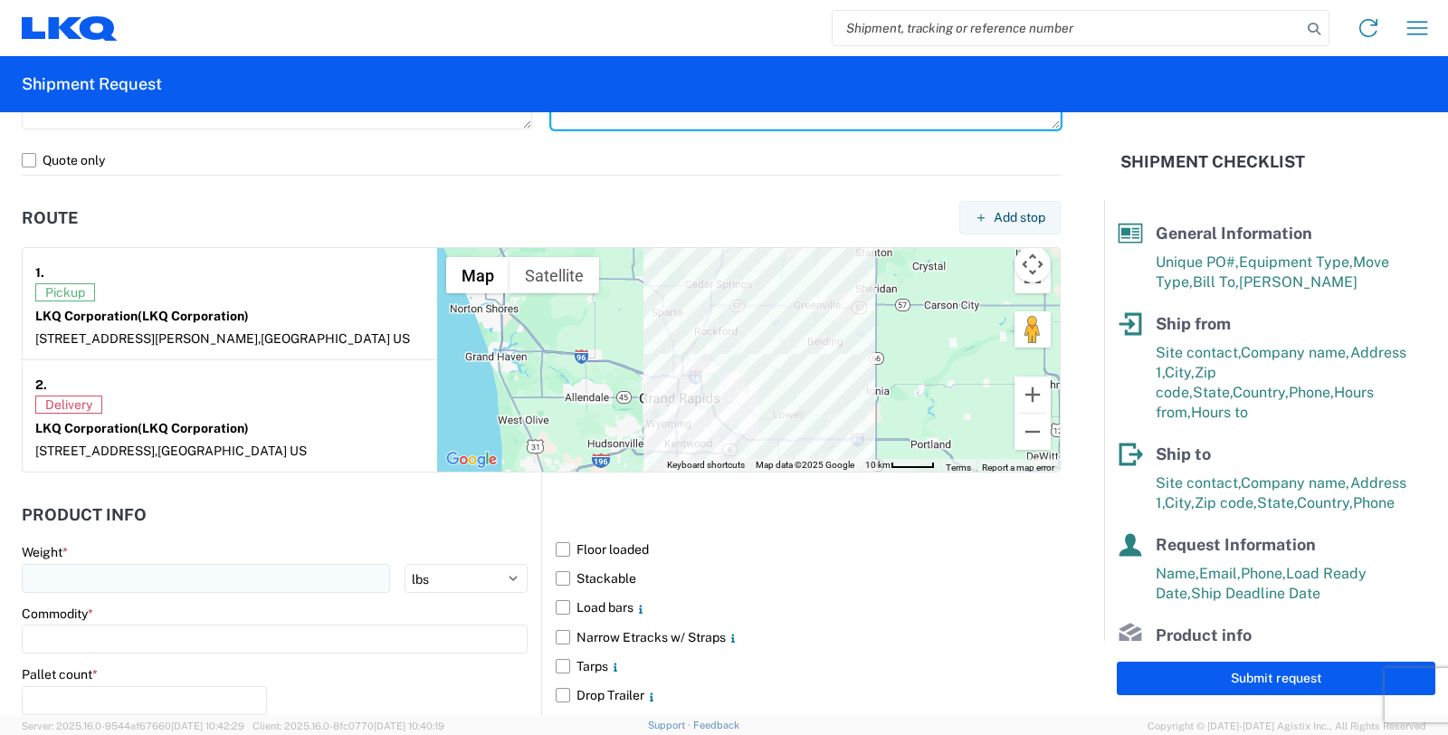
type textarea "Please bring an empty trailer to swap with this trailer # SW24717."
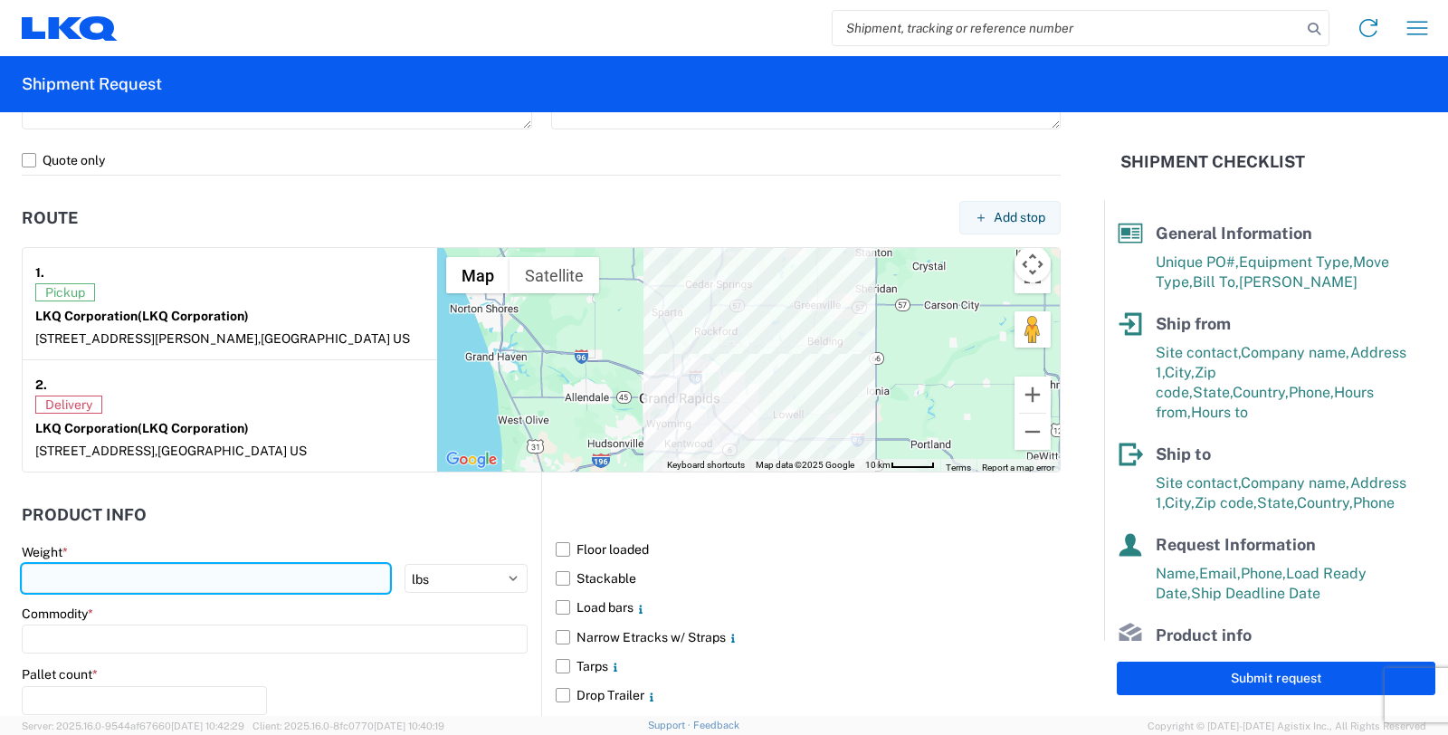
click at [89, 574] on input "number" at bounding box center [206, 578] width 368 height 29
type input "6500"
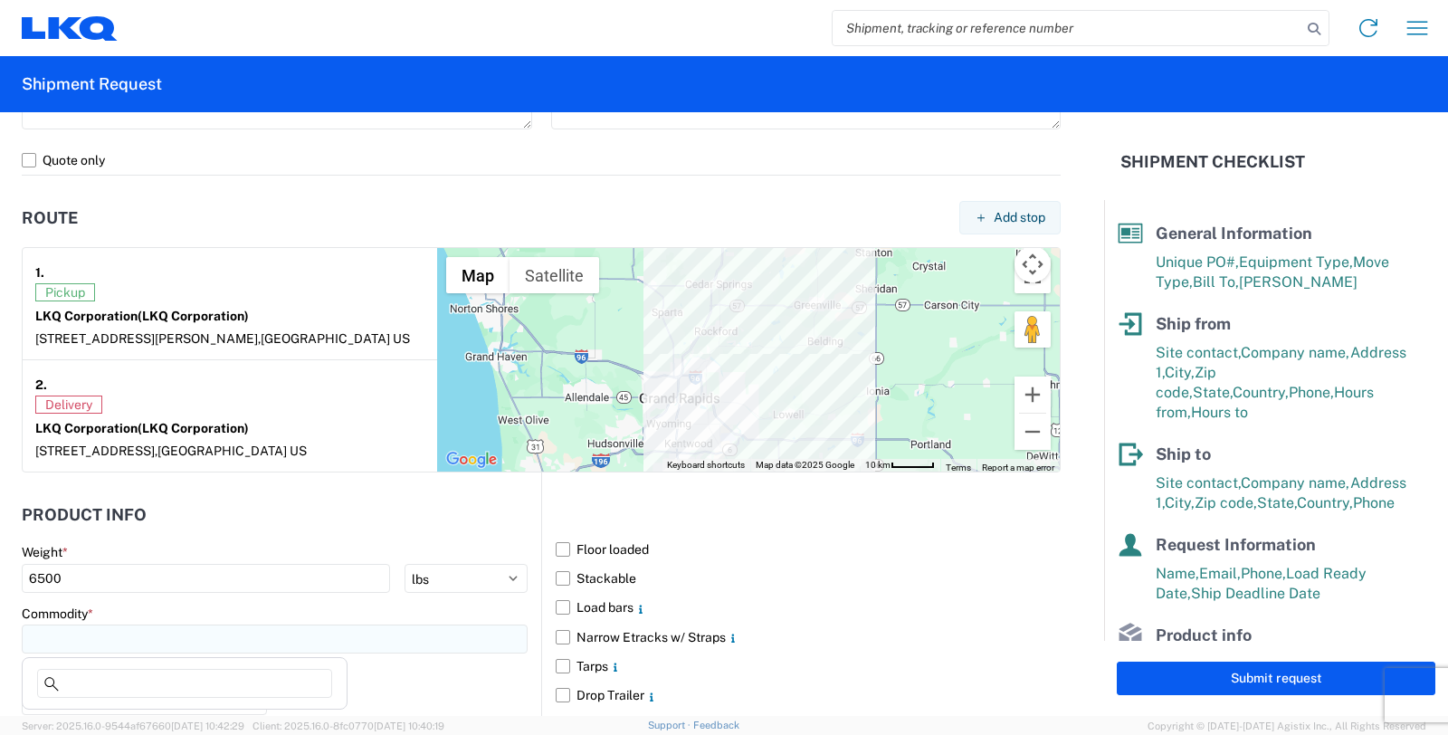
click at [148, 639] on input at bounding box center [275, 638] width 506 height 29
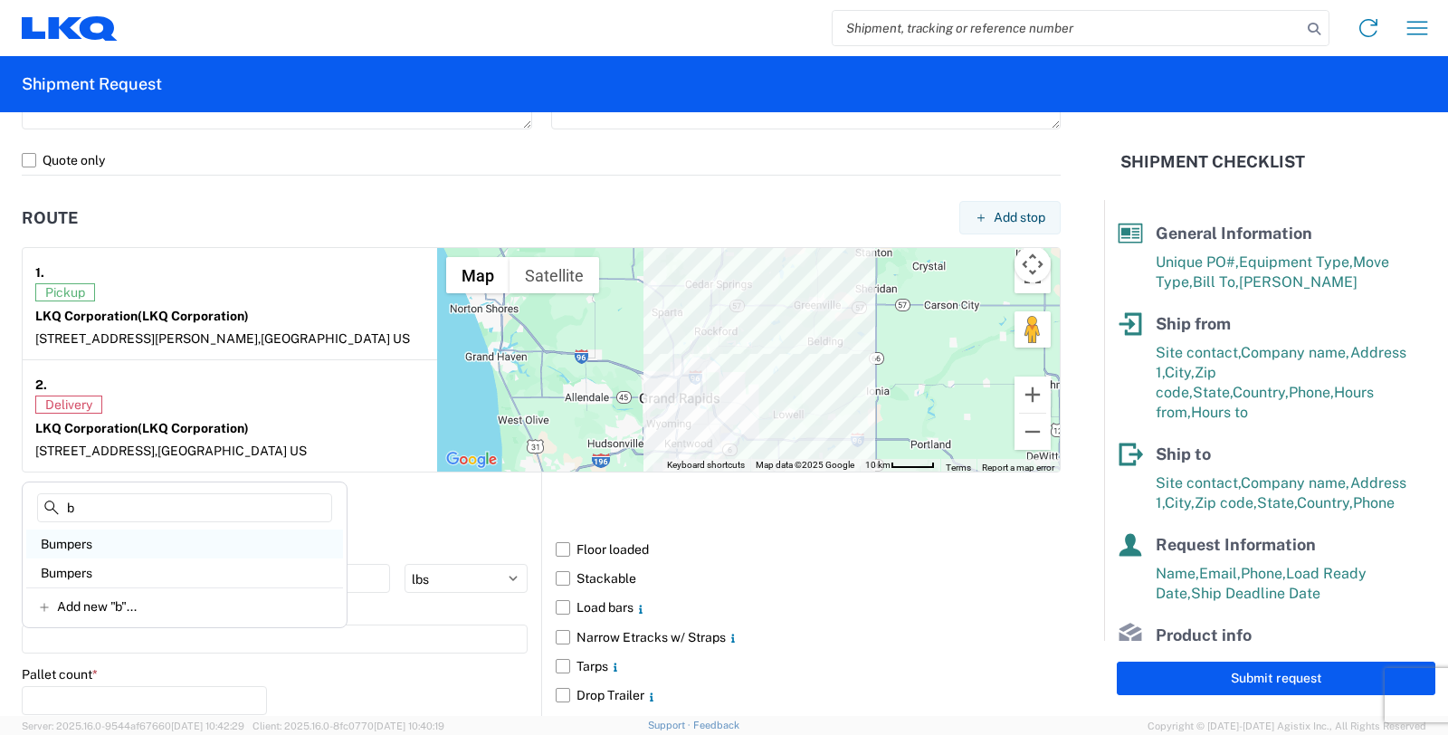
type input "b"
click at [75, 539] on div "Bumpers" at bounding box center [184, 543] width 317 height 29
type input "Bumpers"
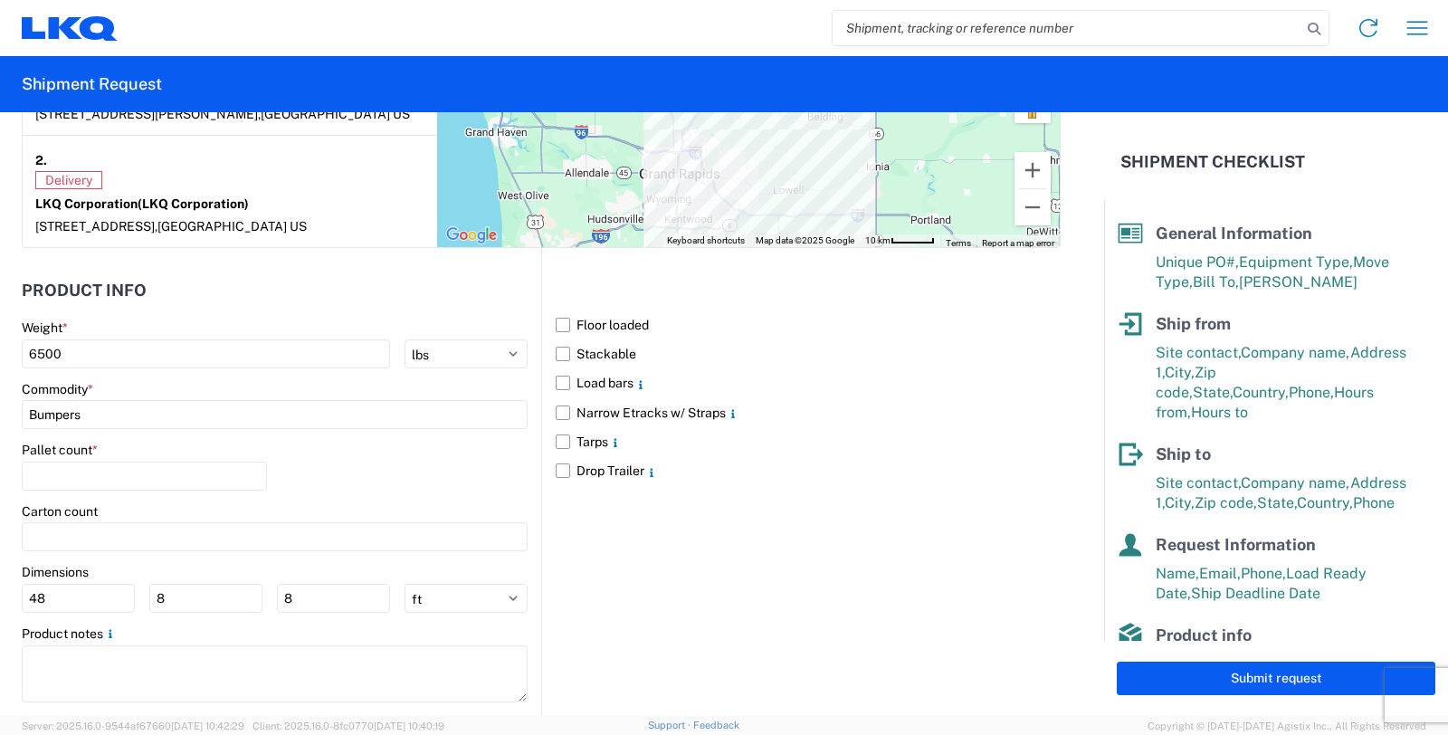
scroll to position [1567, 0]
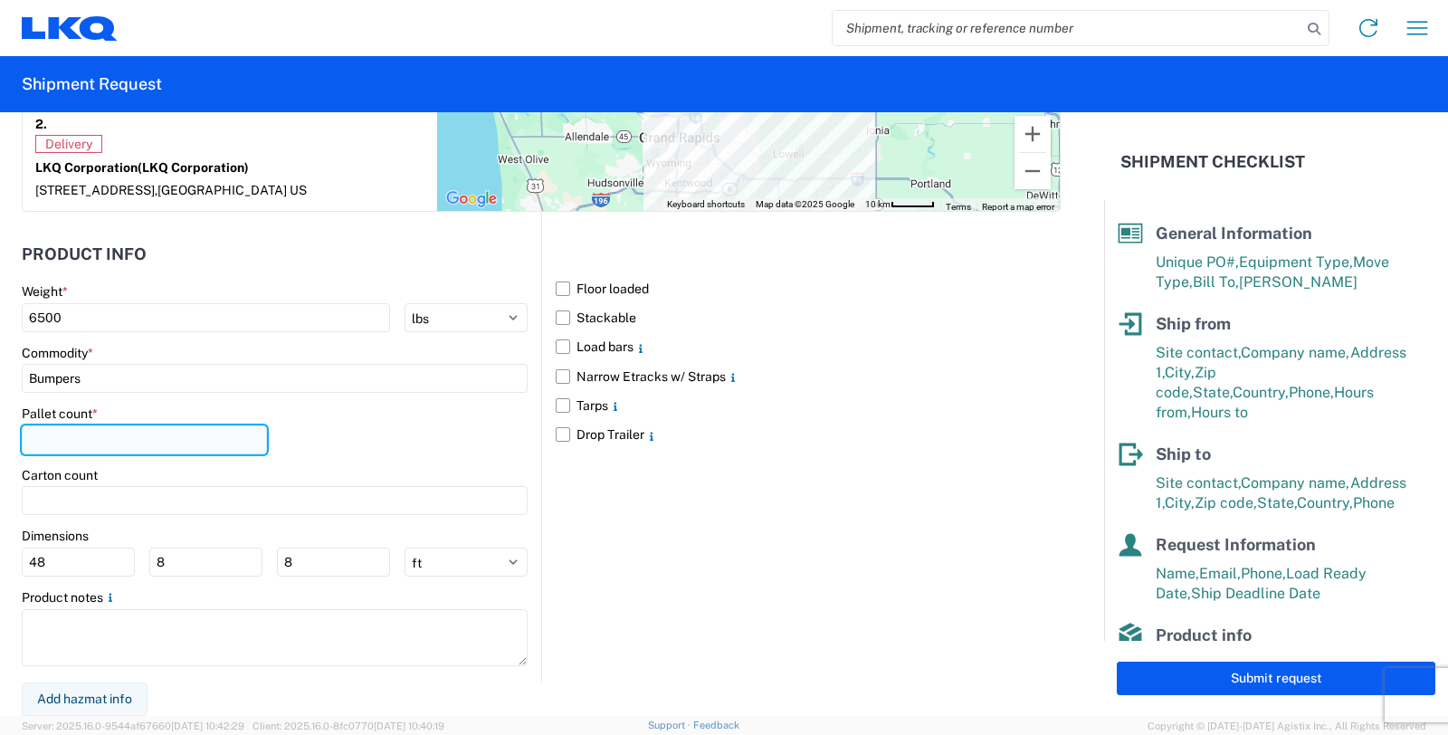
click at [89, 435] on input "number" at bounding box center [144, 439] width 245 height 29
type input "16"
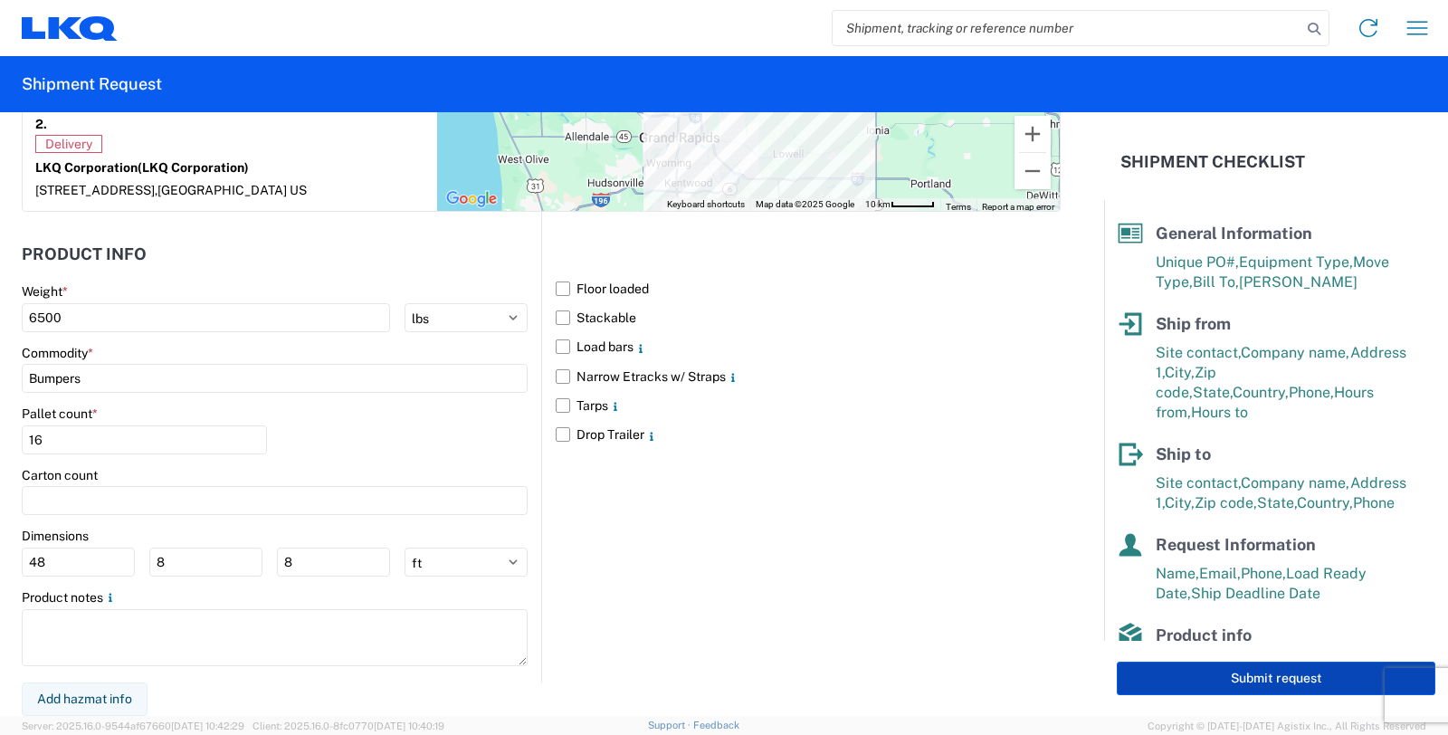
click at [1184, 677] on button "Submit request" at bounding box center [1276, 678] width 319 height 33
select select "MI"
select select "US"
